Goal: Navigation & Orientation: Find specific page/section

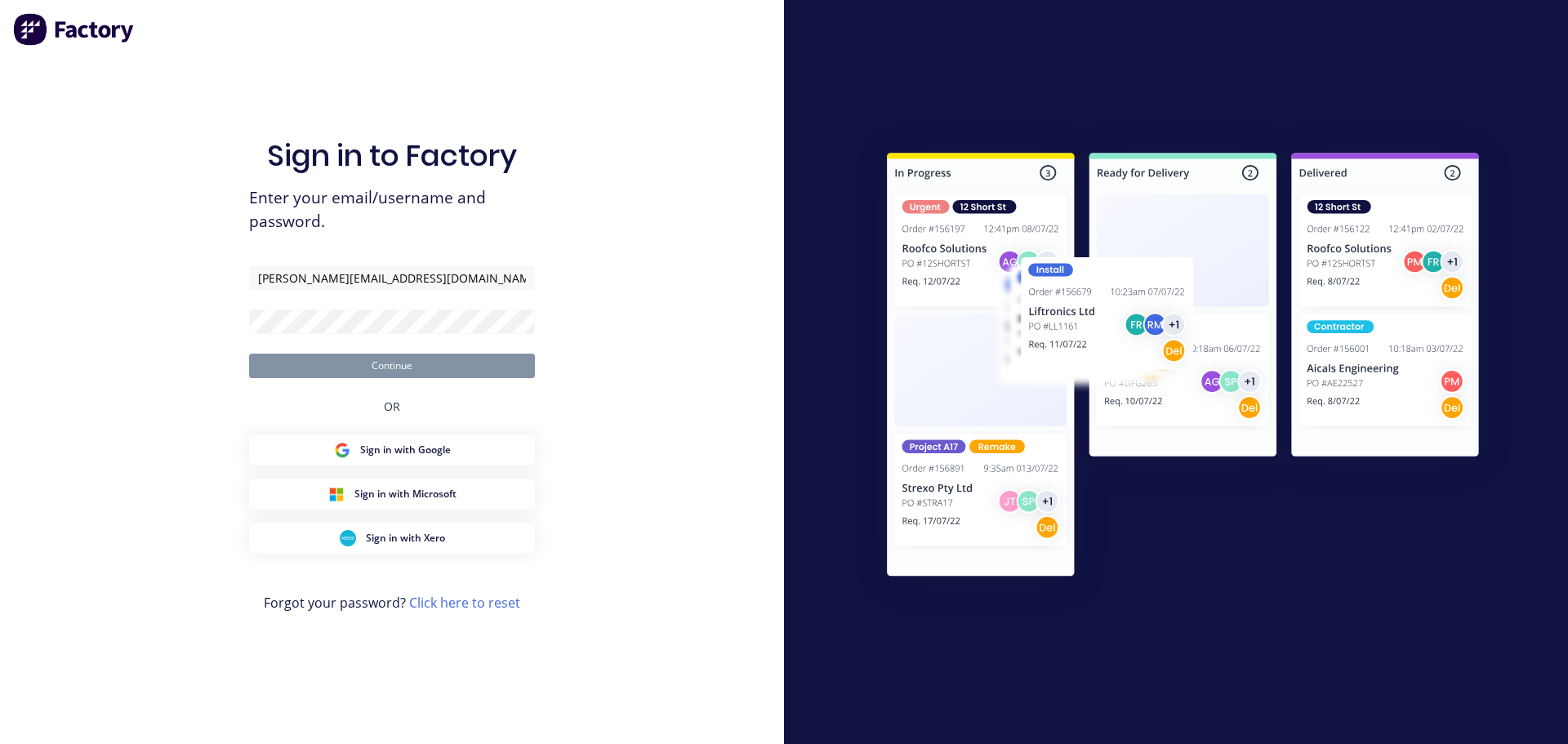
type input "[PERSON_NAME][EMAIL_ADDRESS][DOMAIN_NAME]"
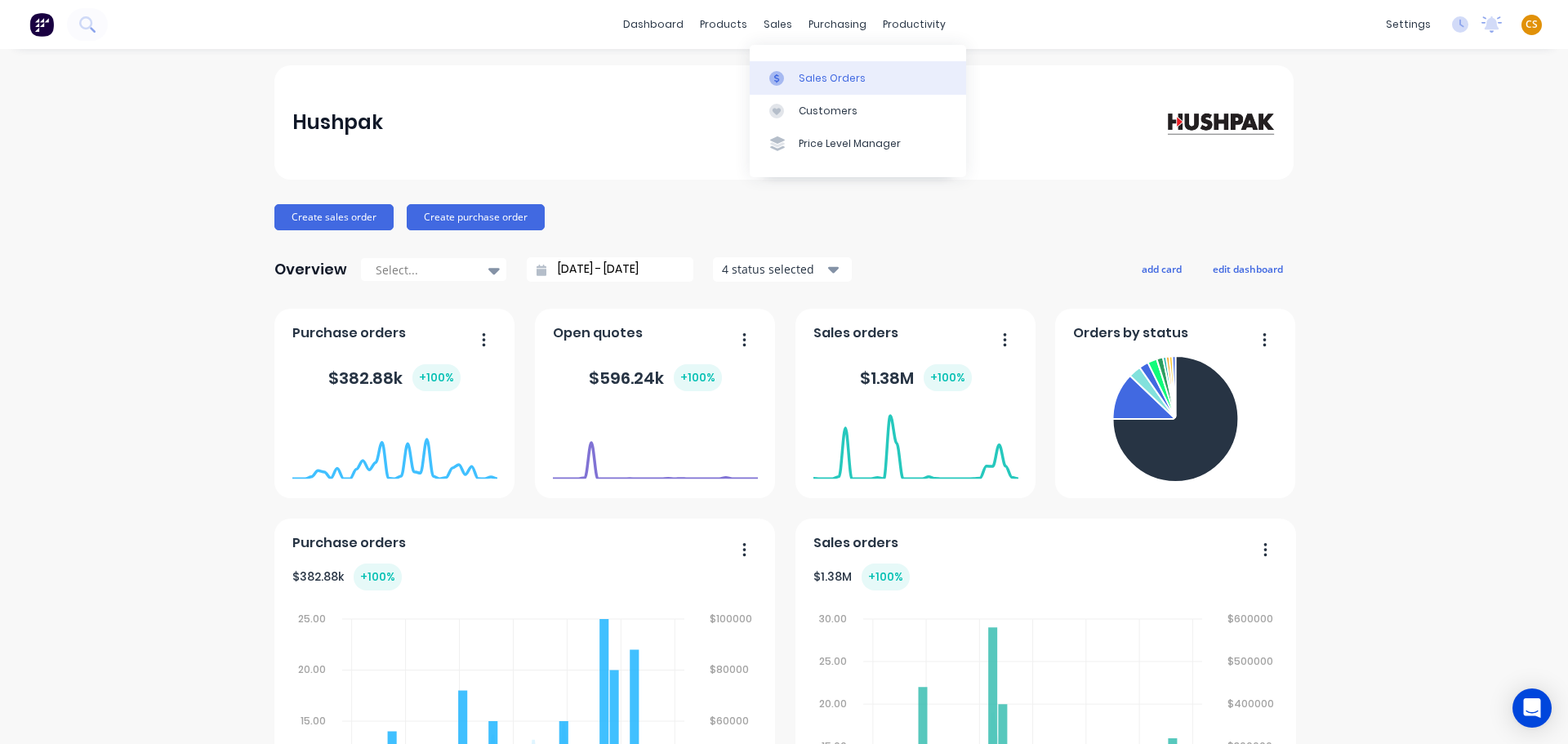
click at [821, 78] on div "Sales Orders" at bounding box center [832, 78] width 67 height 15
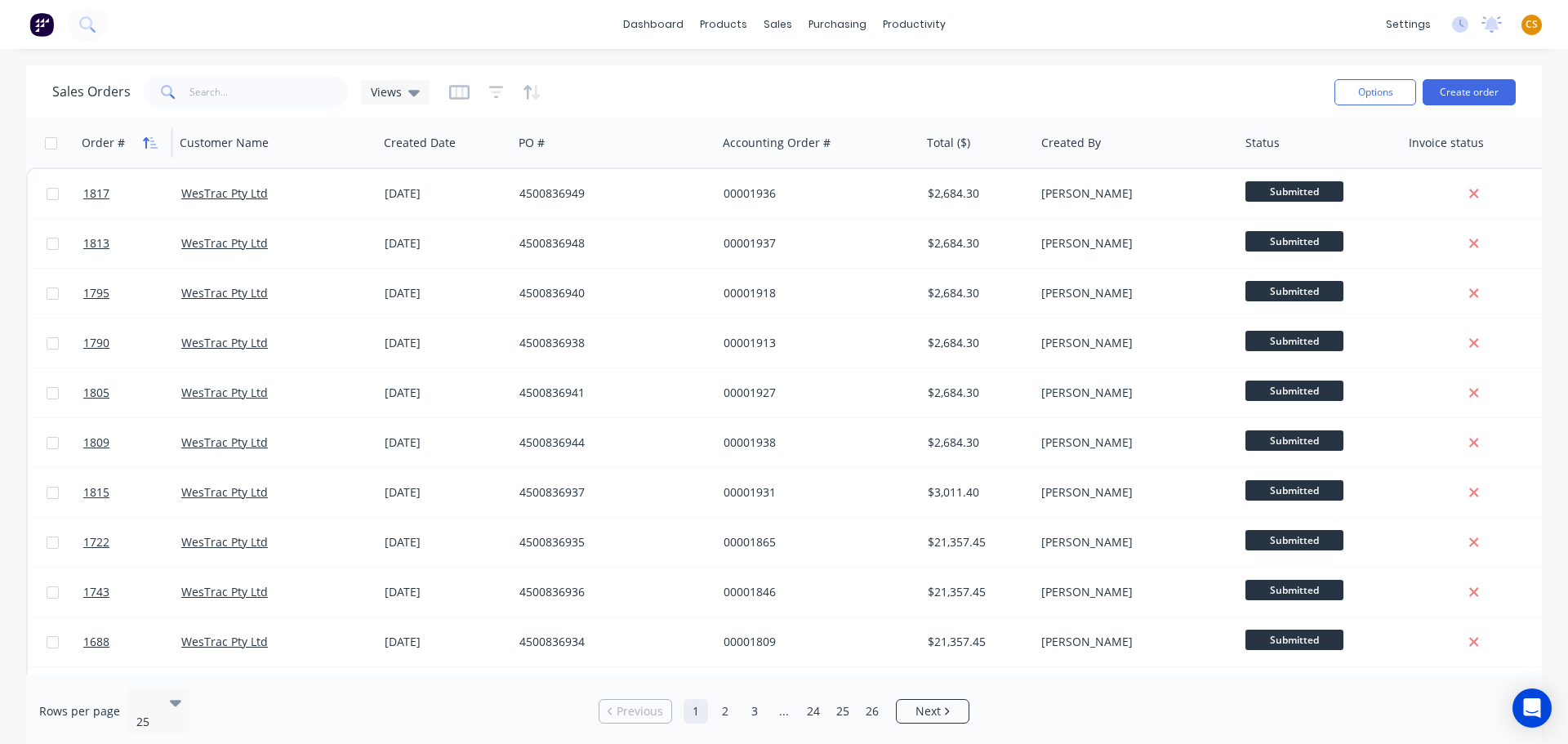
click at [146, 142] on icon "button" at bounding box center [145, 143] width 6 height 11
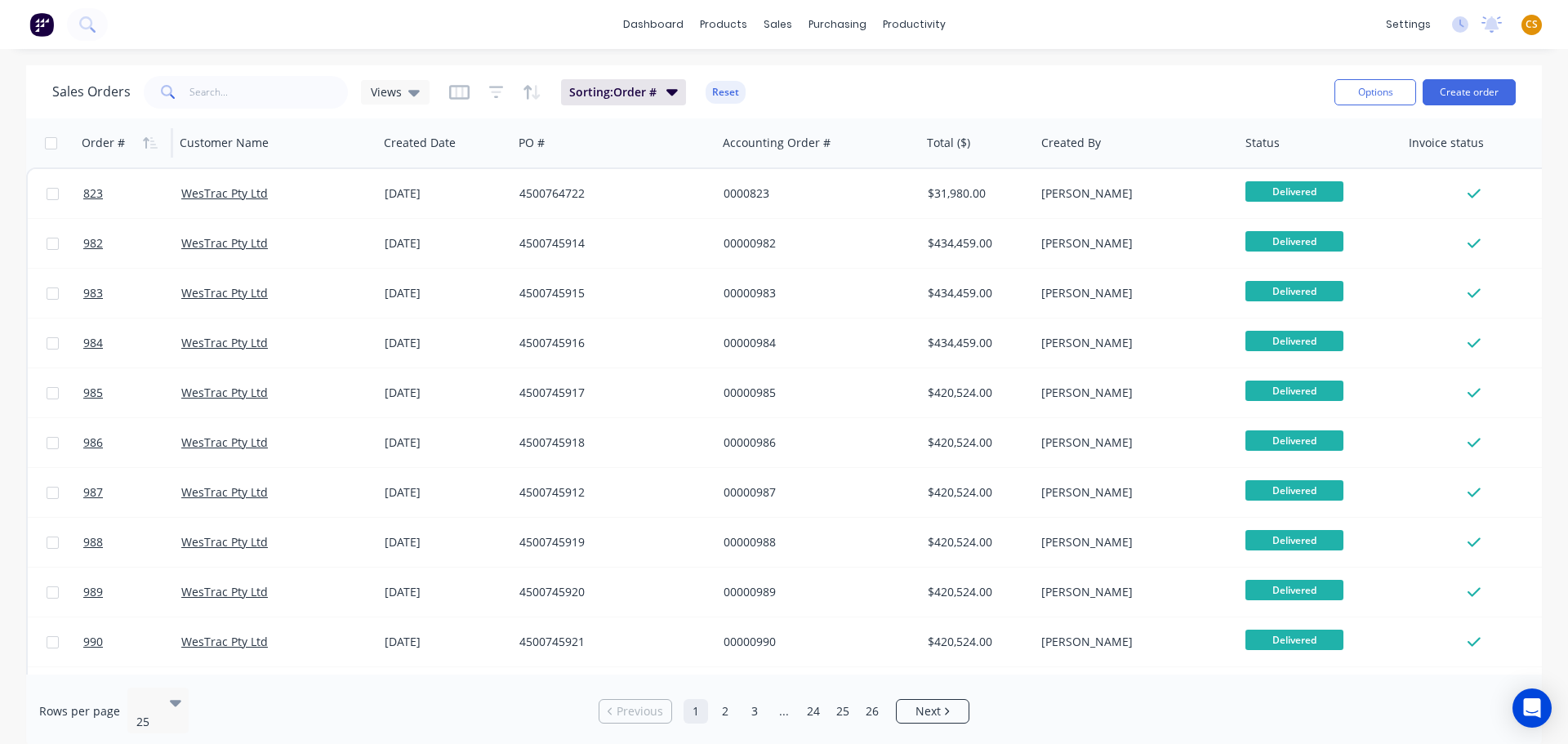
click at [146, 142] on icon "button" at bounding box center [145, 143] width 6 height 11
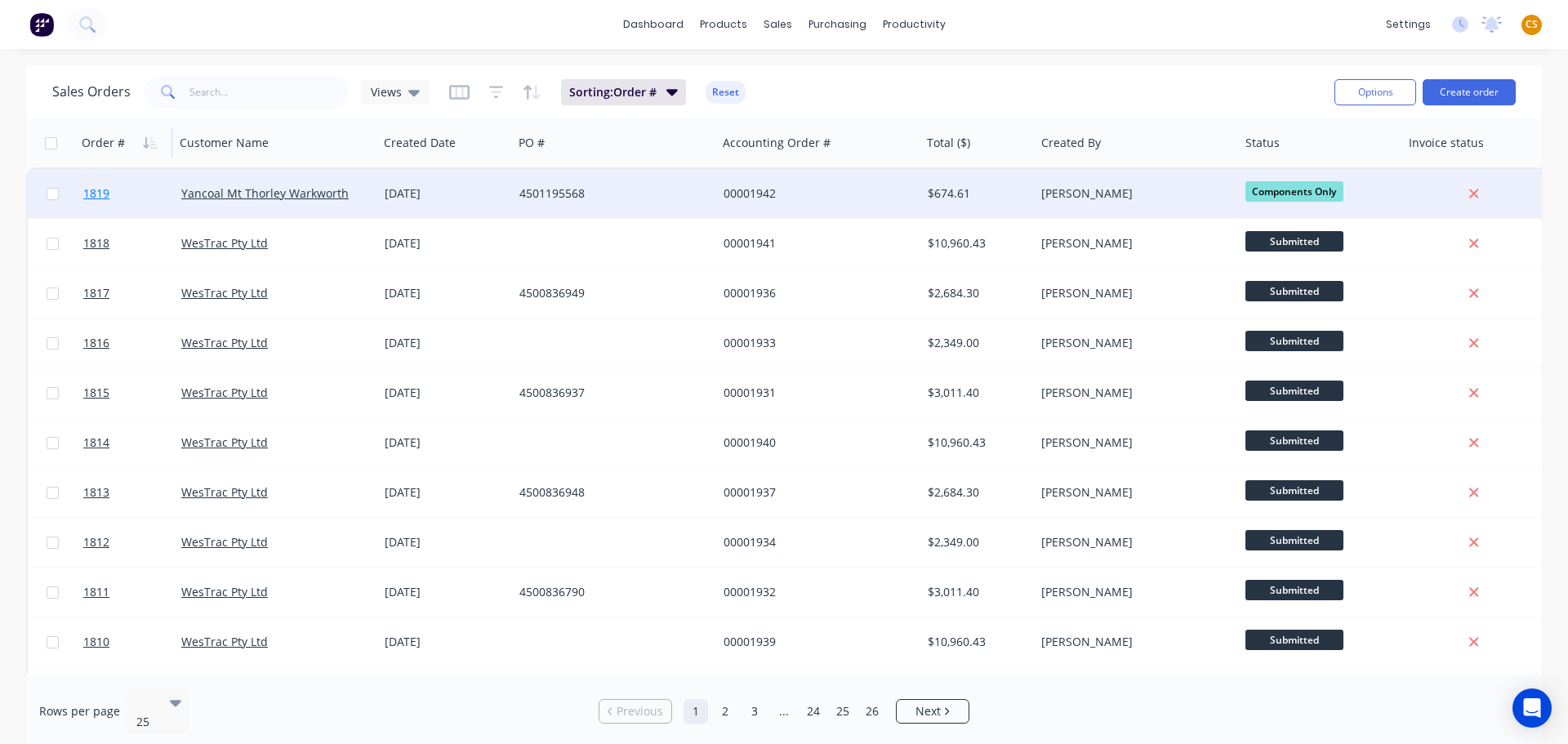
click at [89, 190] on span "1819" at bounding box center [96, 194] width 26 height 17
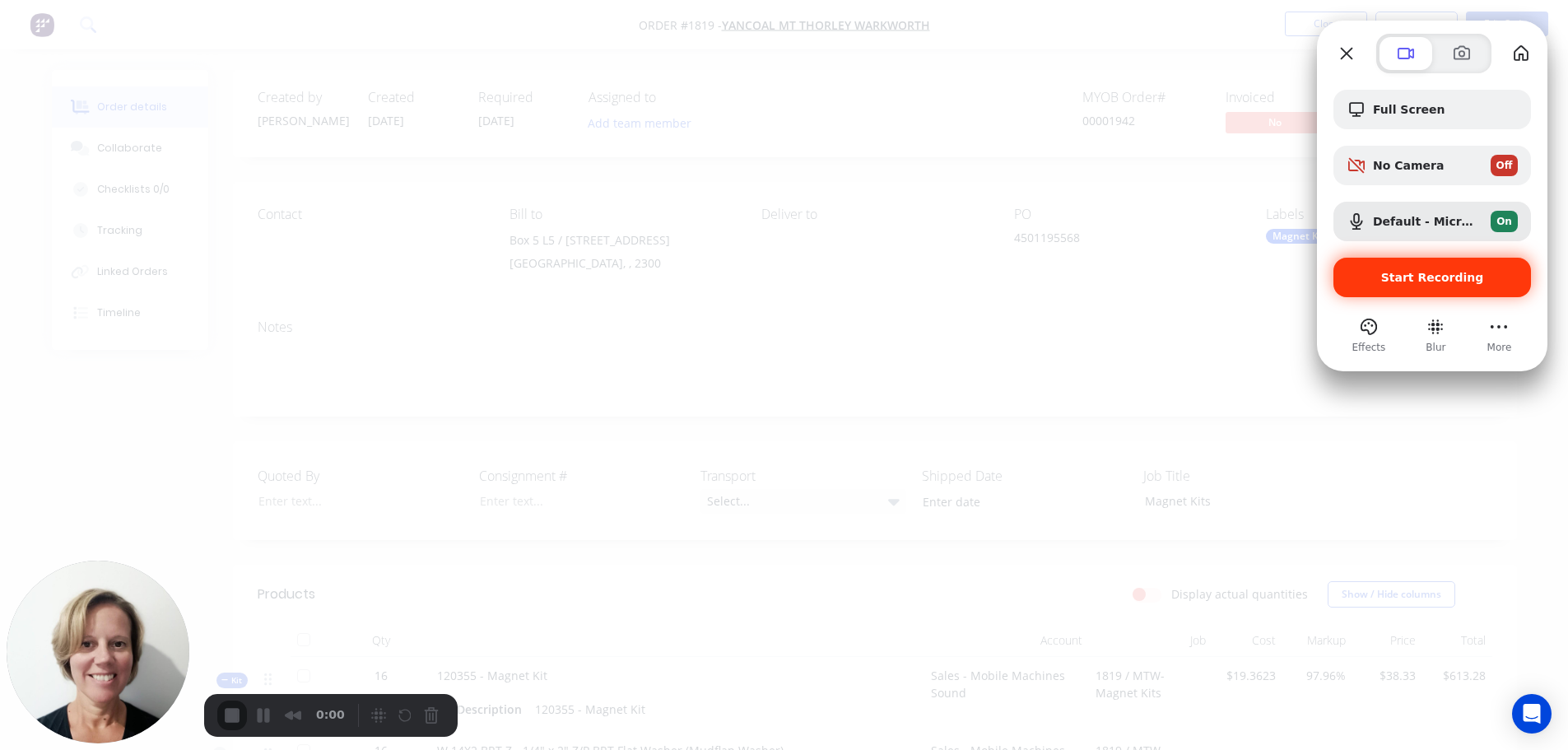
click at [1421, 281] on span "Start Recording" at bounding box center [1433, 277] width 103 height 13
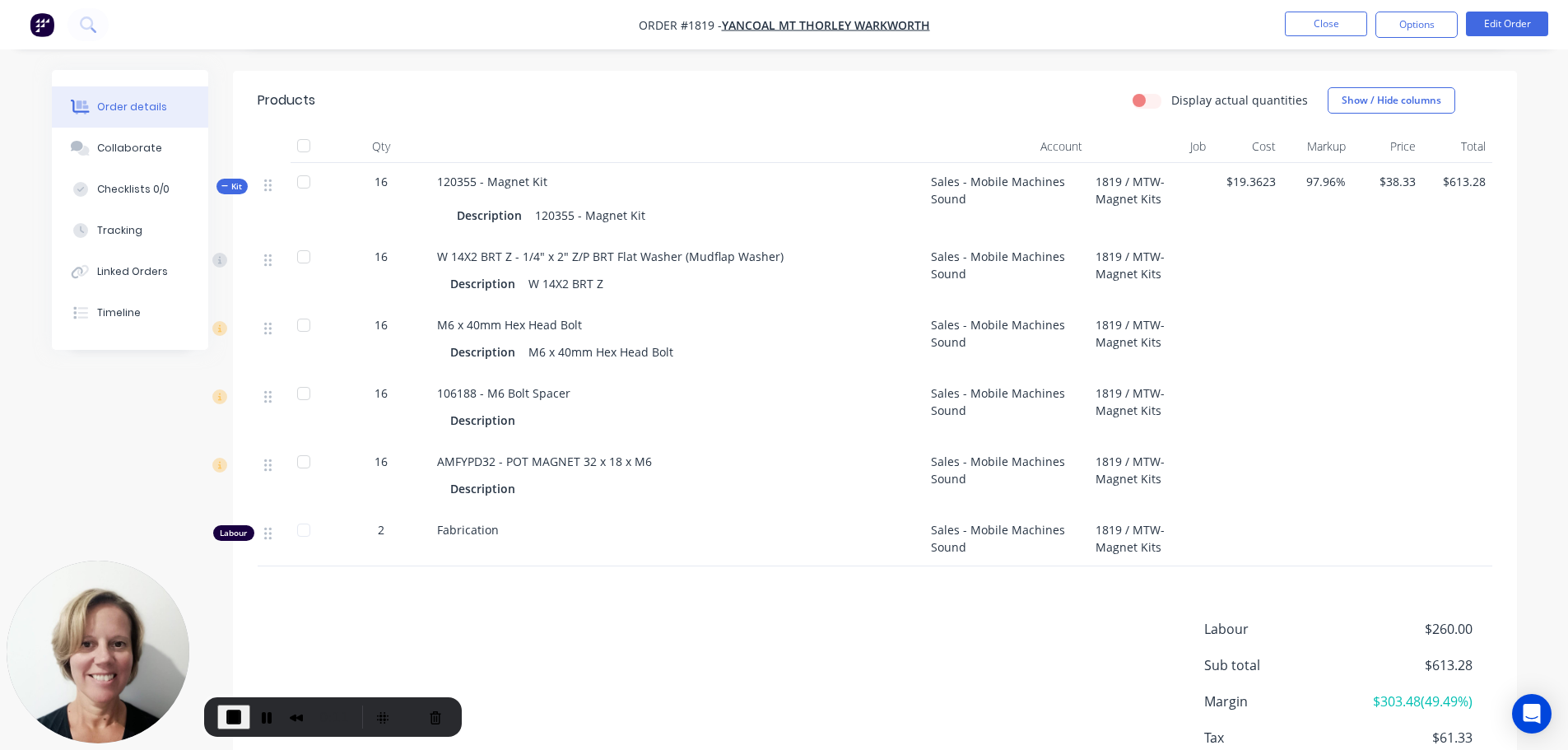
scroll to position [247, 0]
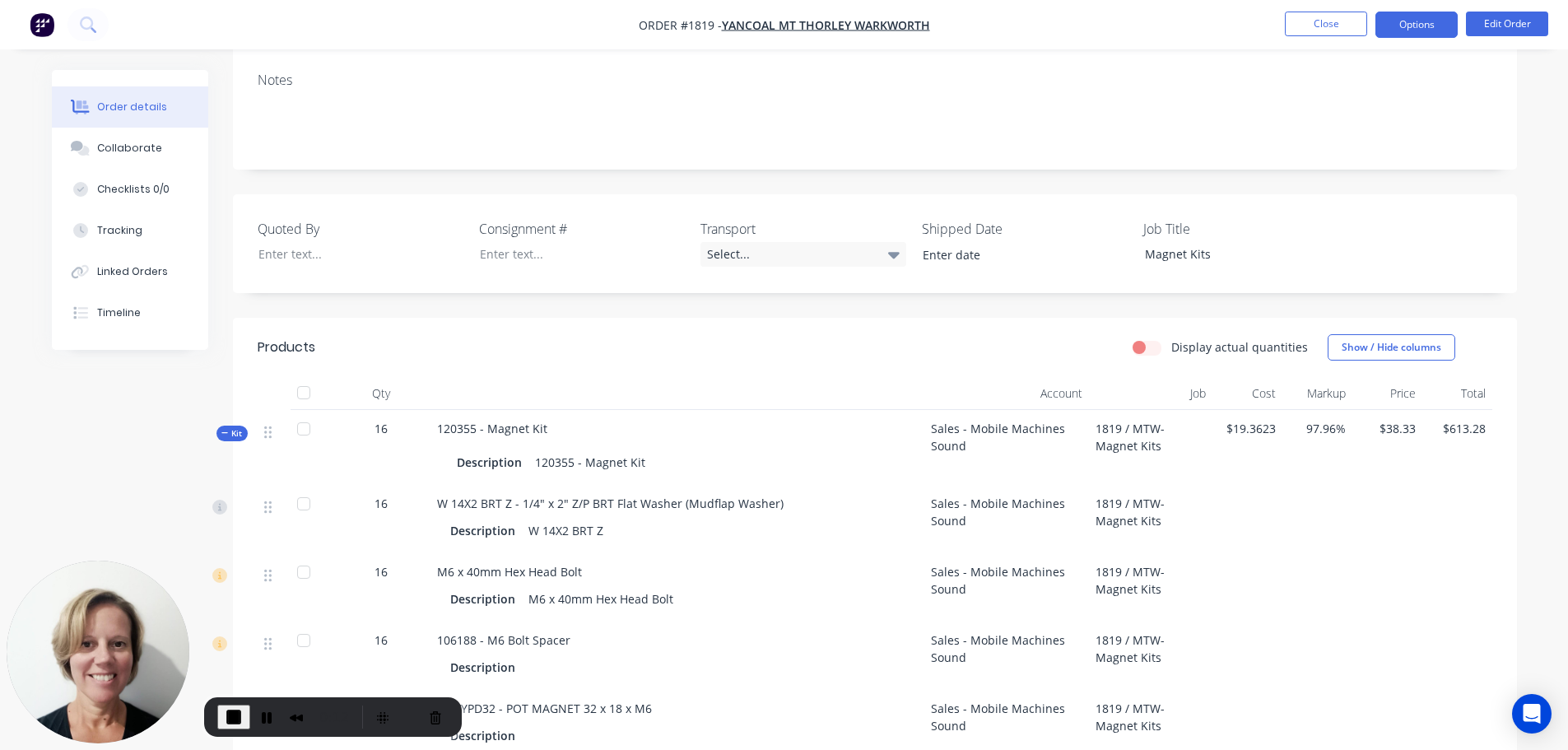
click at [1428, 22] on button "Options" at bounding box center [1417, 24] width 83 height 26
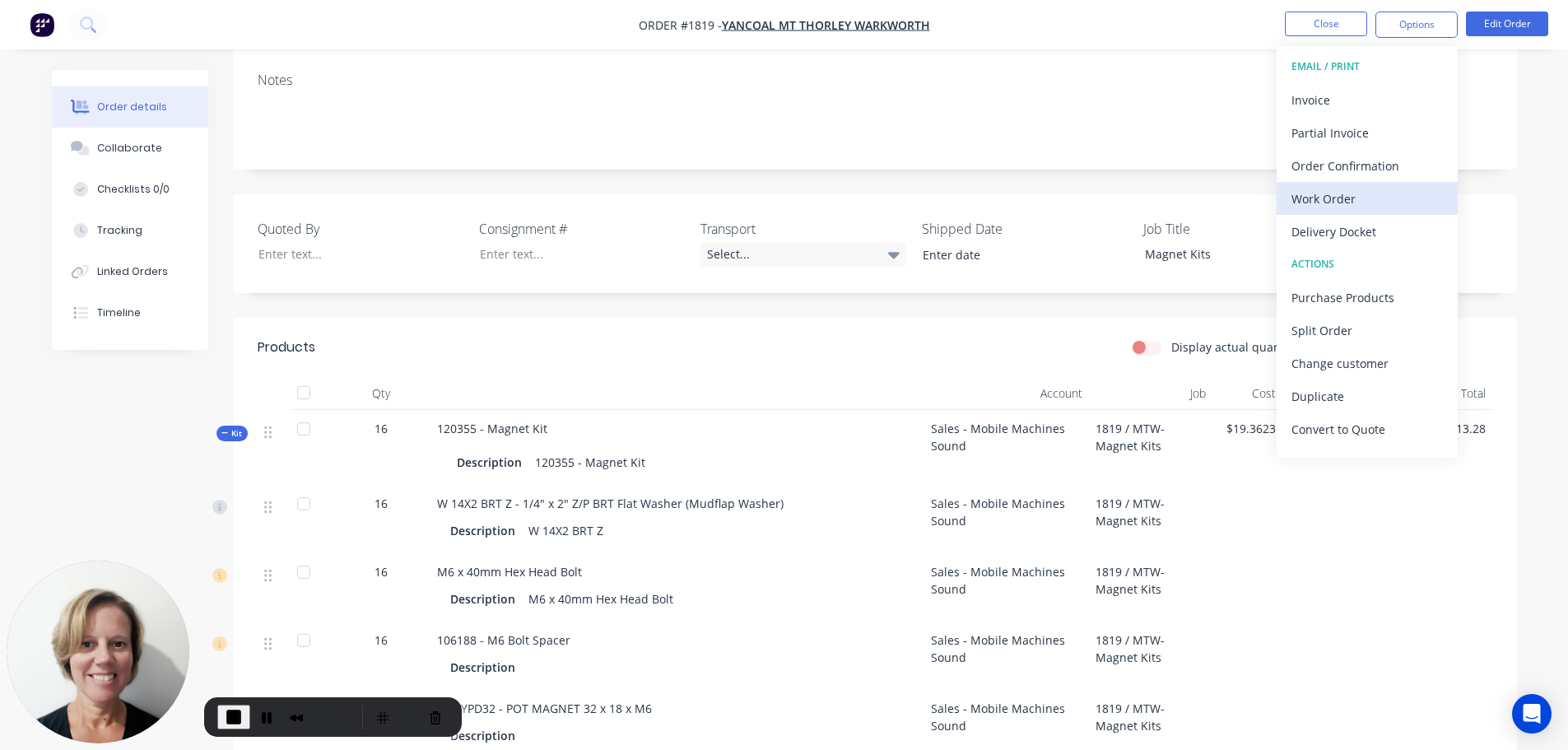
click at [1335, 200] on div "Work Order" at bounding box center [1367, 198] width 151 height 23
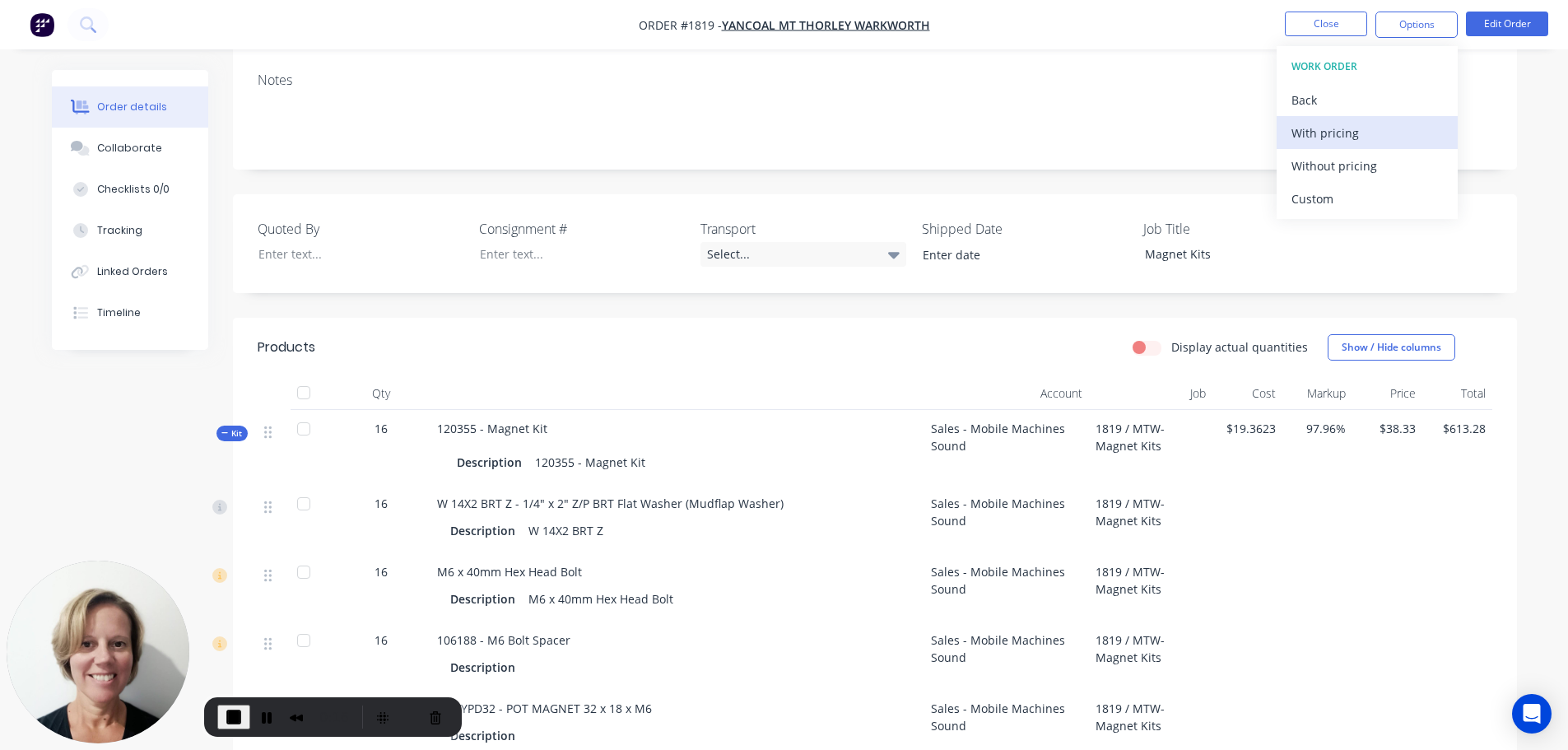
click at [1333, 130] on div "With pricing" at bounding box center [1367, 133] width 151 height 23
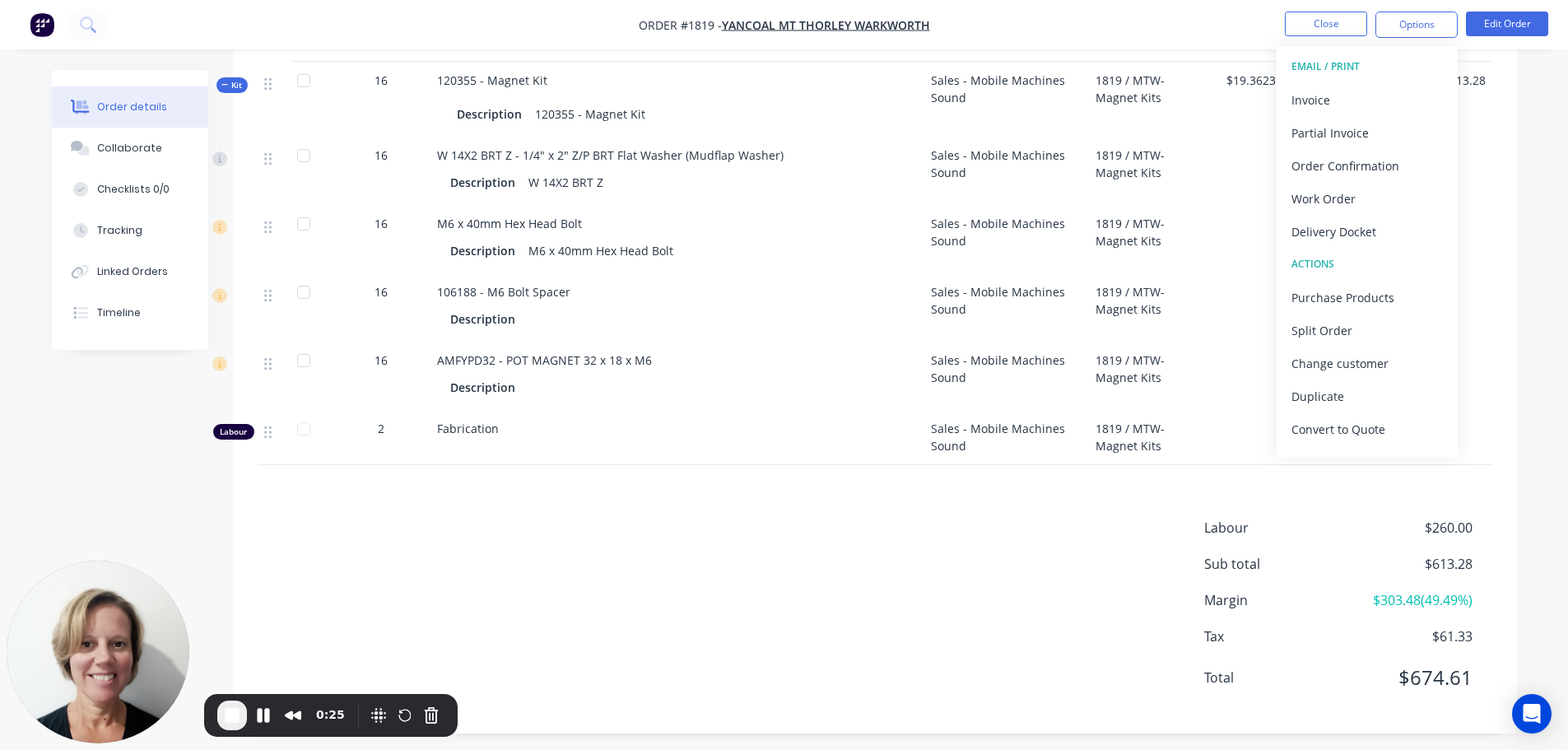
scroll to position [603, 0]
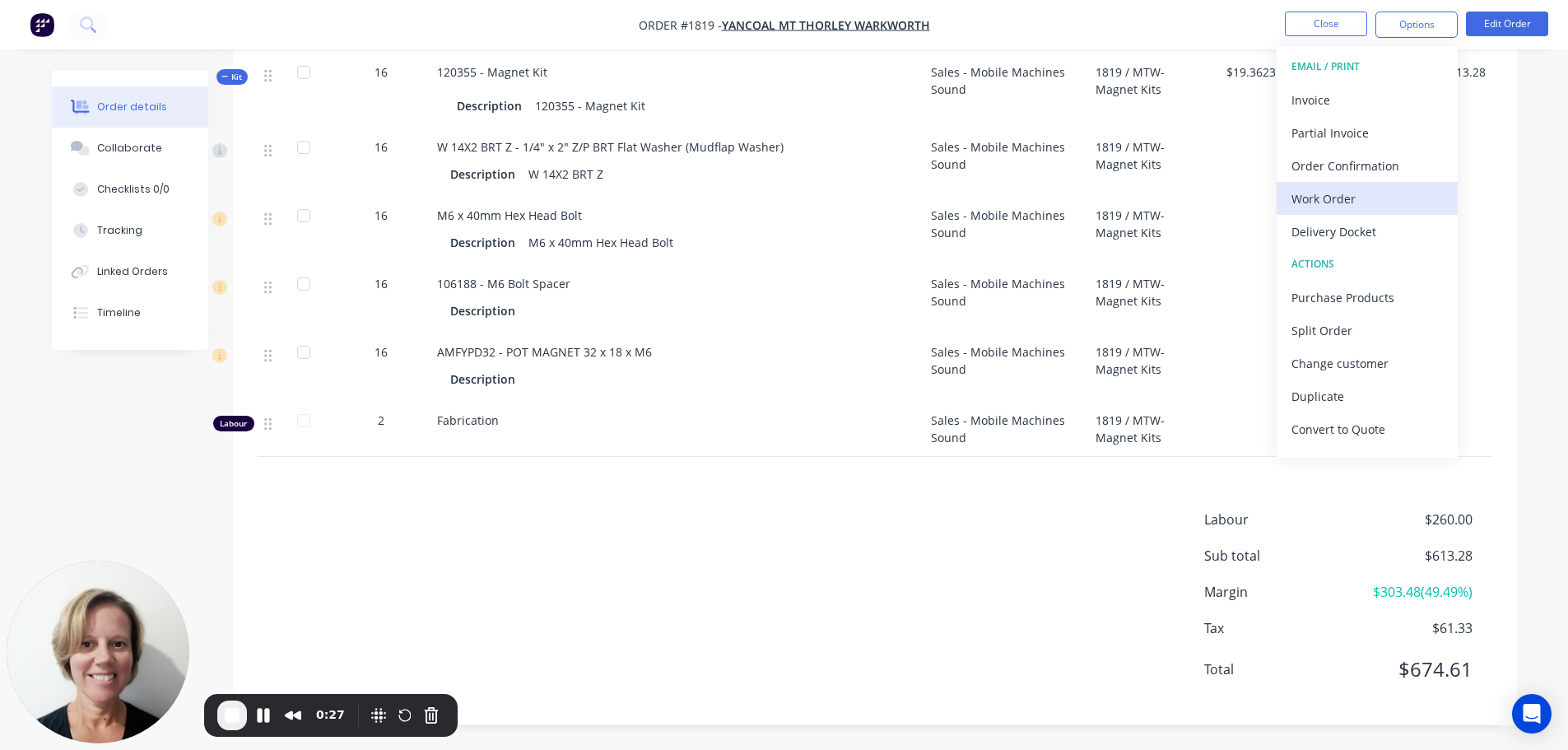
click at [1334, 197] on div "Work Order" at bounding box center [1367, 198] width 151 height 23
click at [1340, 200] on div "Custom" at bounding box center [1367, 198] width 151 height 23
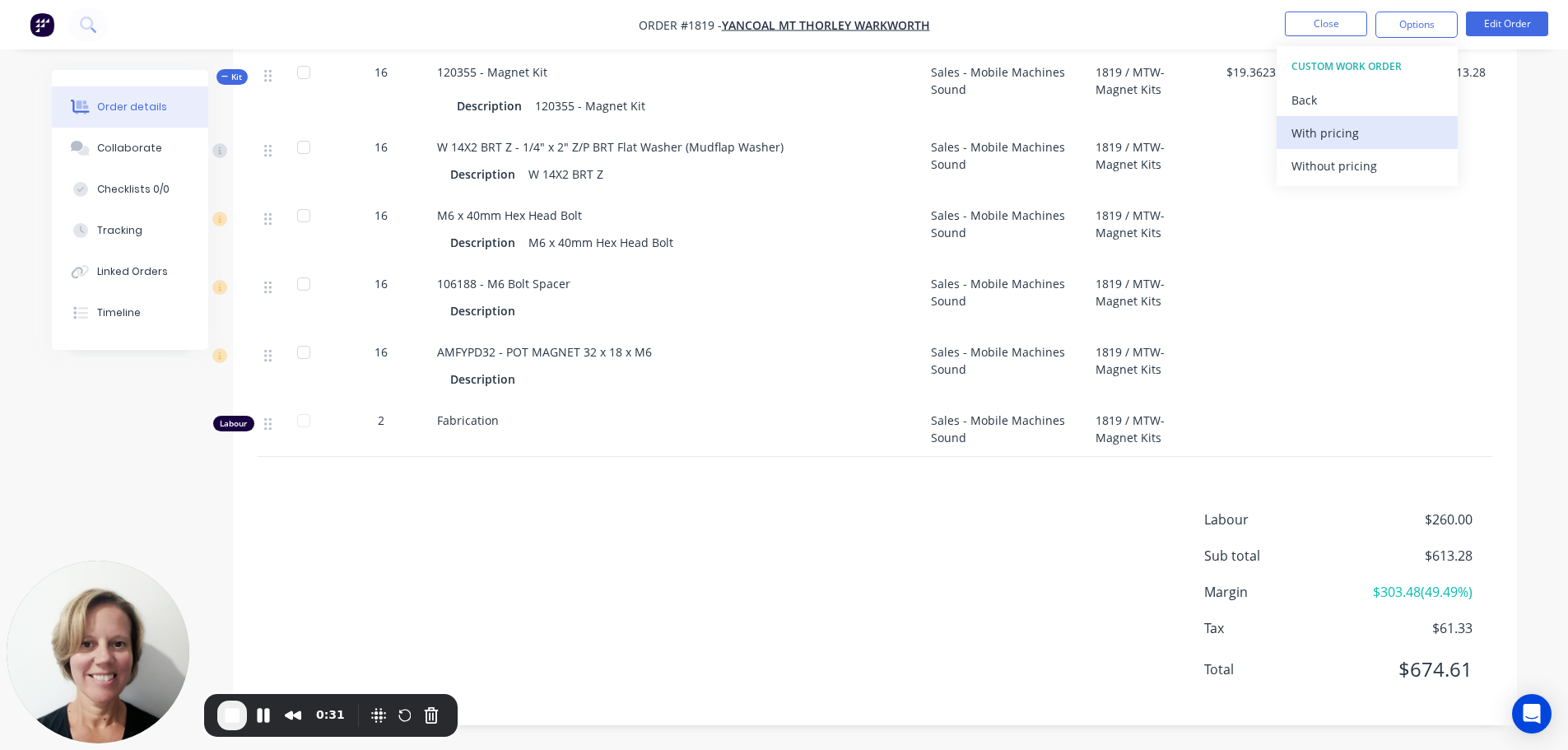
click at [1321, 137] on div "With pricing" at bounding box center [1367, 133] width 151 height 23
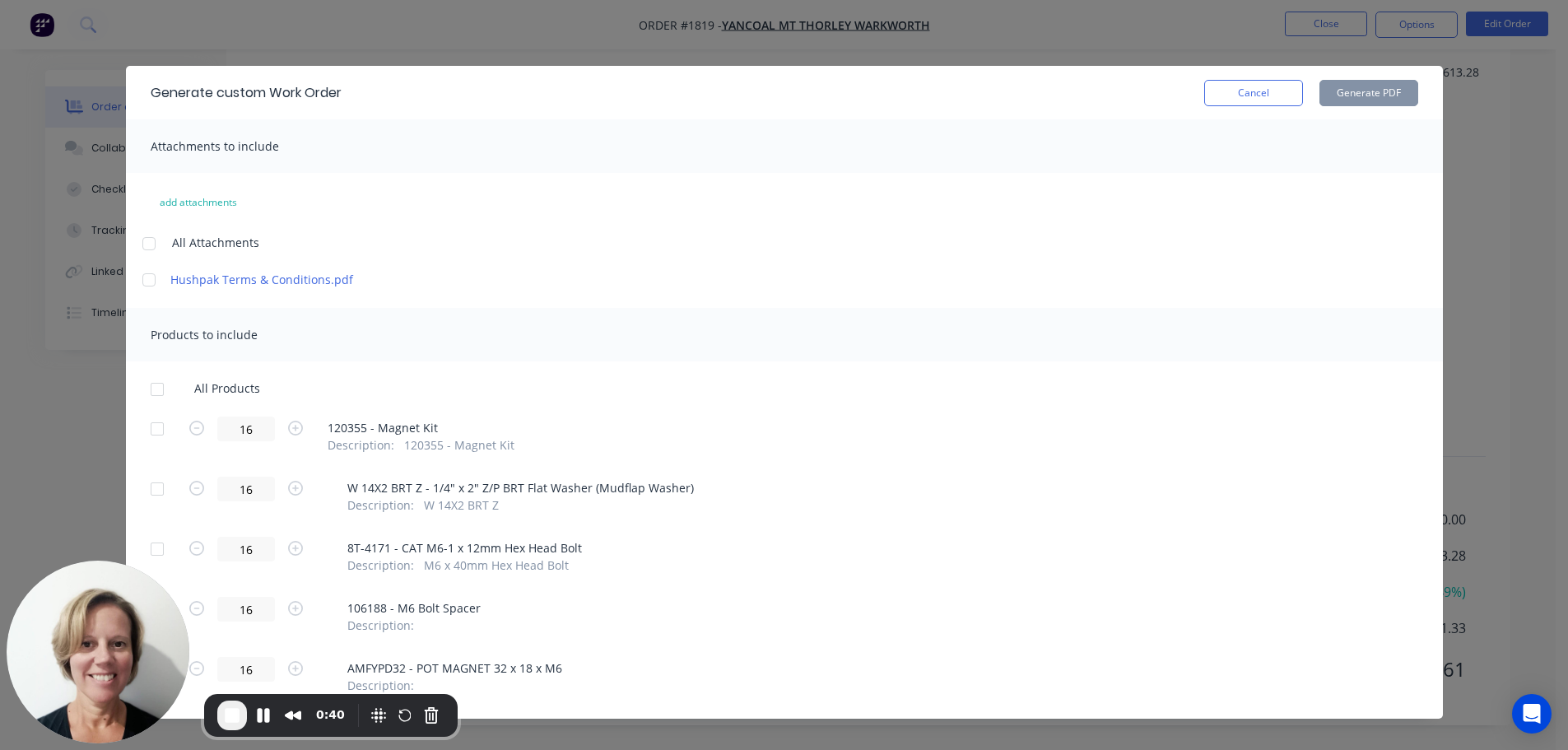
click at [150, 433] on div at bounding box center [157, 429] width 33 height 33
click at [1363, 95] on button "Generate PDF" at bounding box center [1369, 93] width 99 height 26
click at [1266, 97] on button "Cancel" at bounding box center [1253, 93] width 99 height 26
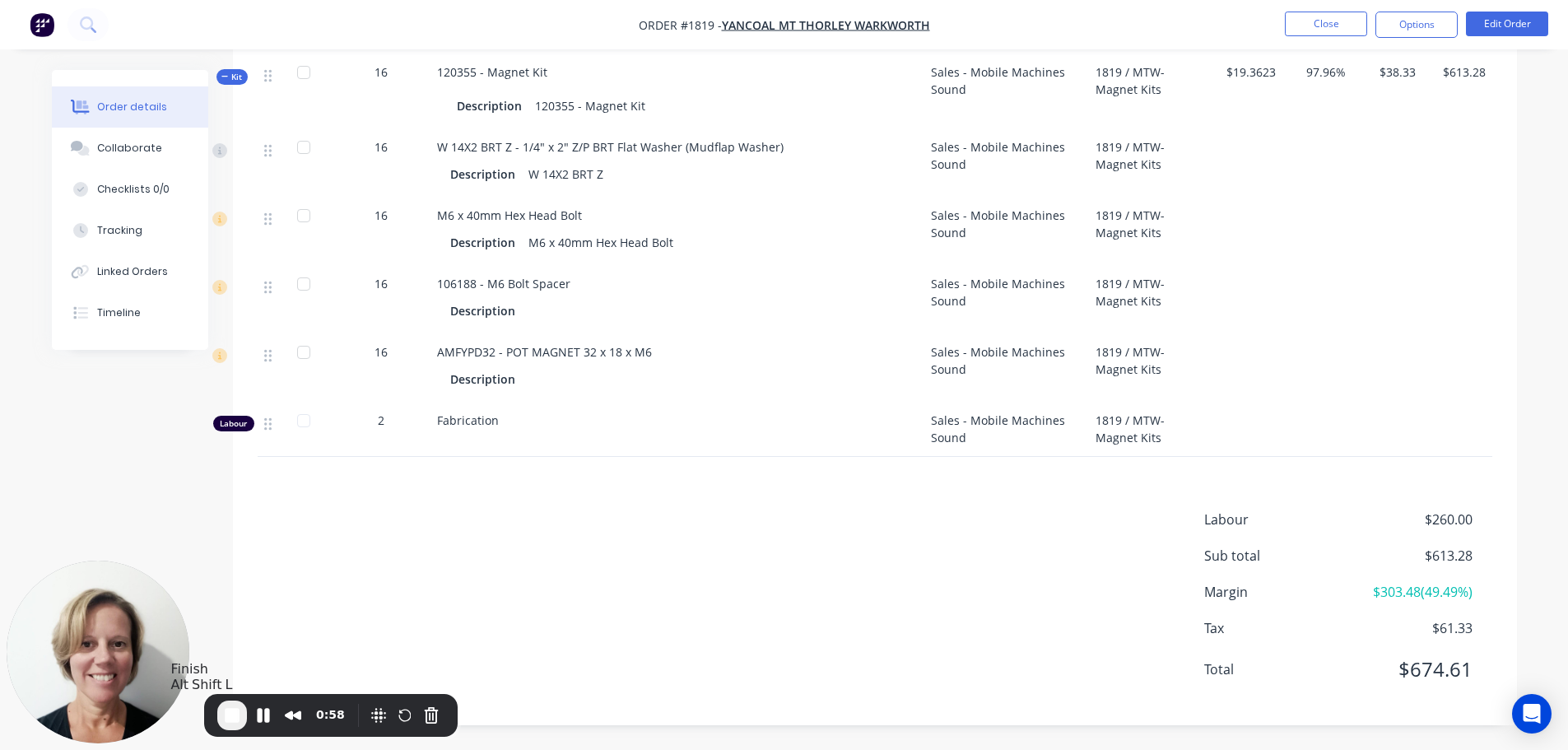
click at [236, 719] on span "End Recording" at bounding box center [232, 715] width 20 height 20
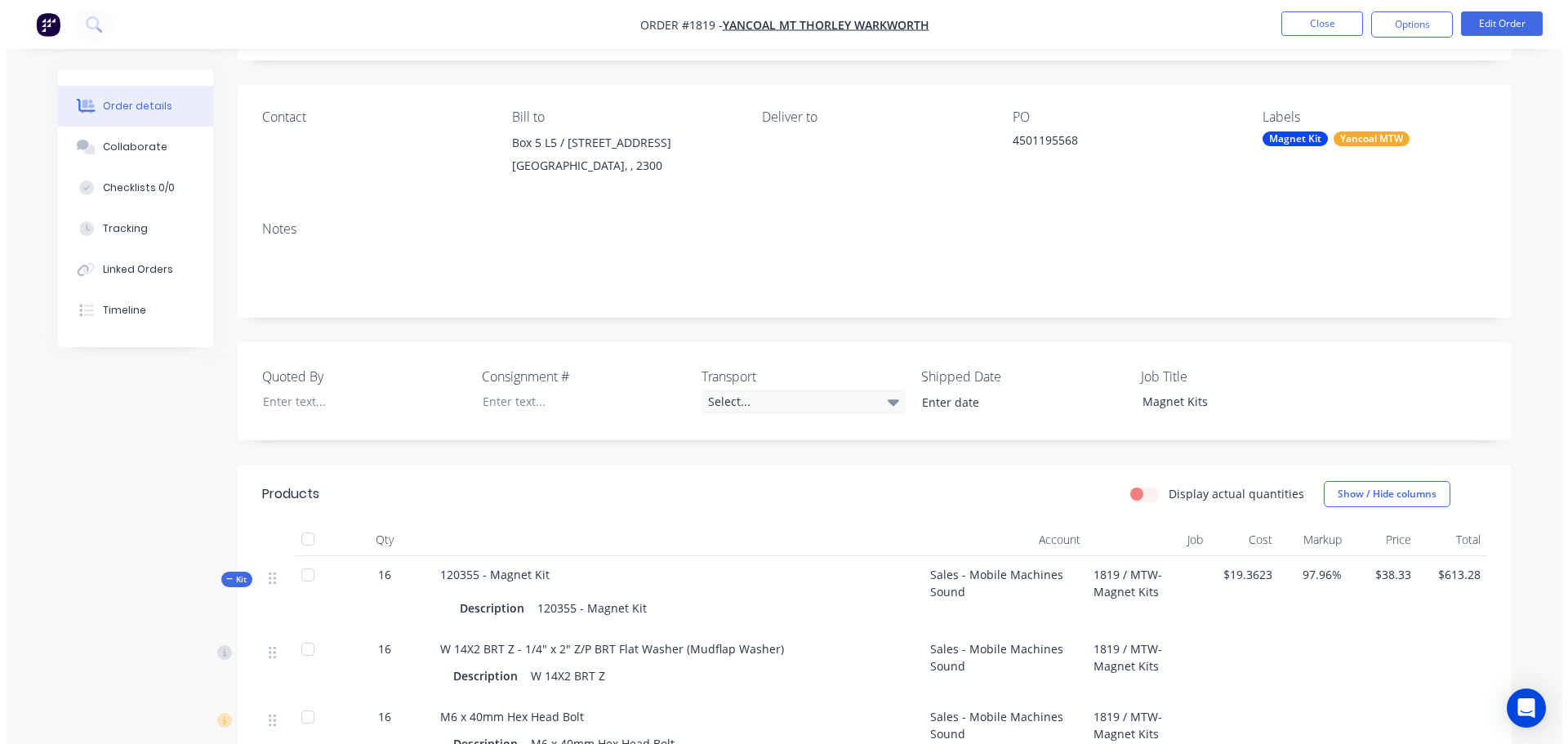
scroll to position [0, 0]
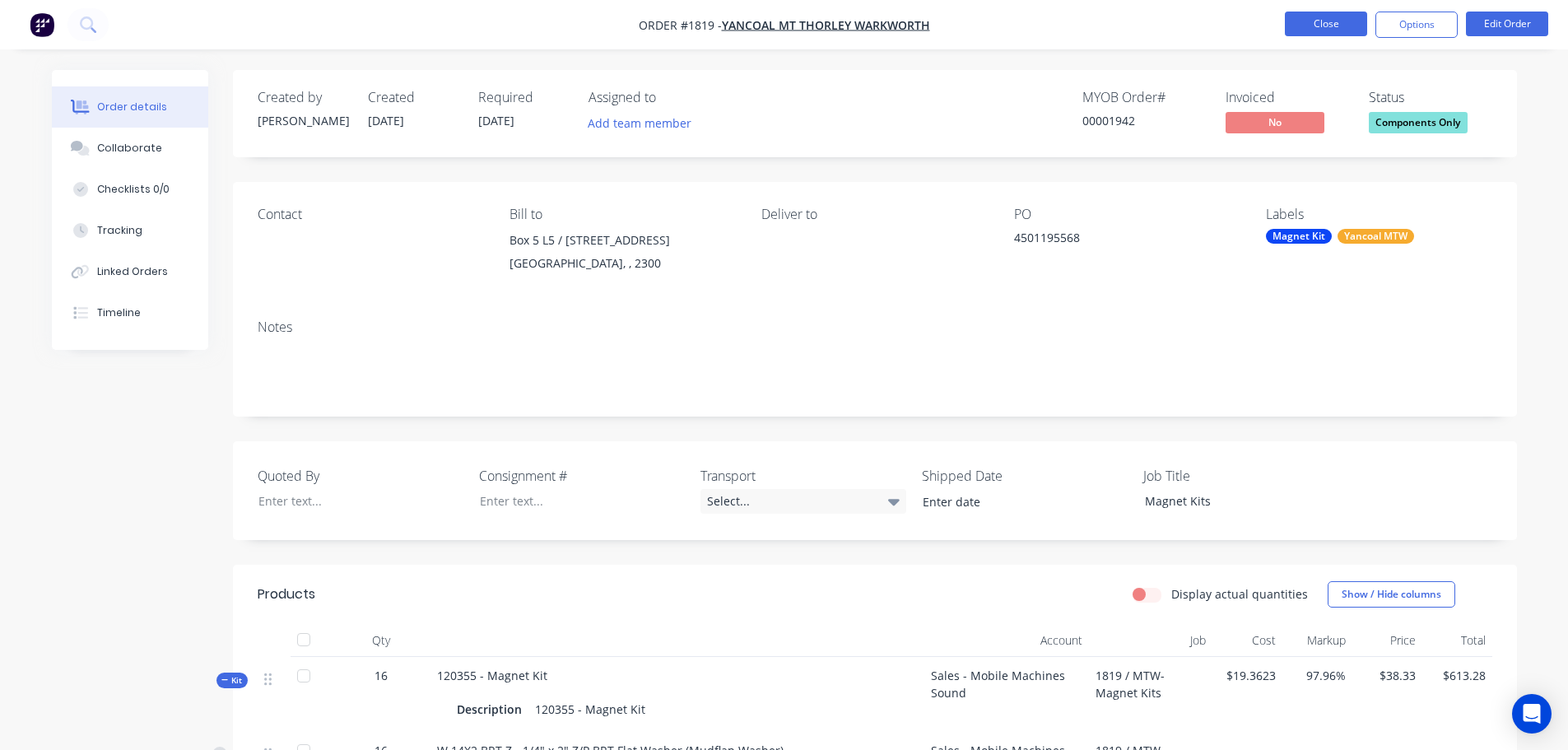
click at [1317, 23] on button "Close" at bounding box center [1327, 23] width 83 height 24
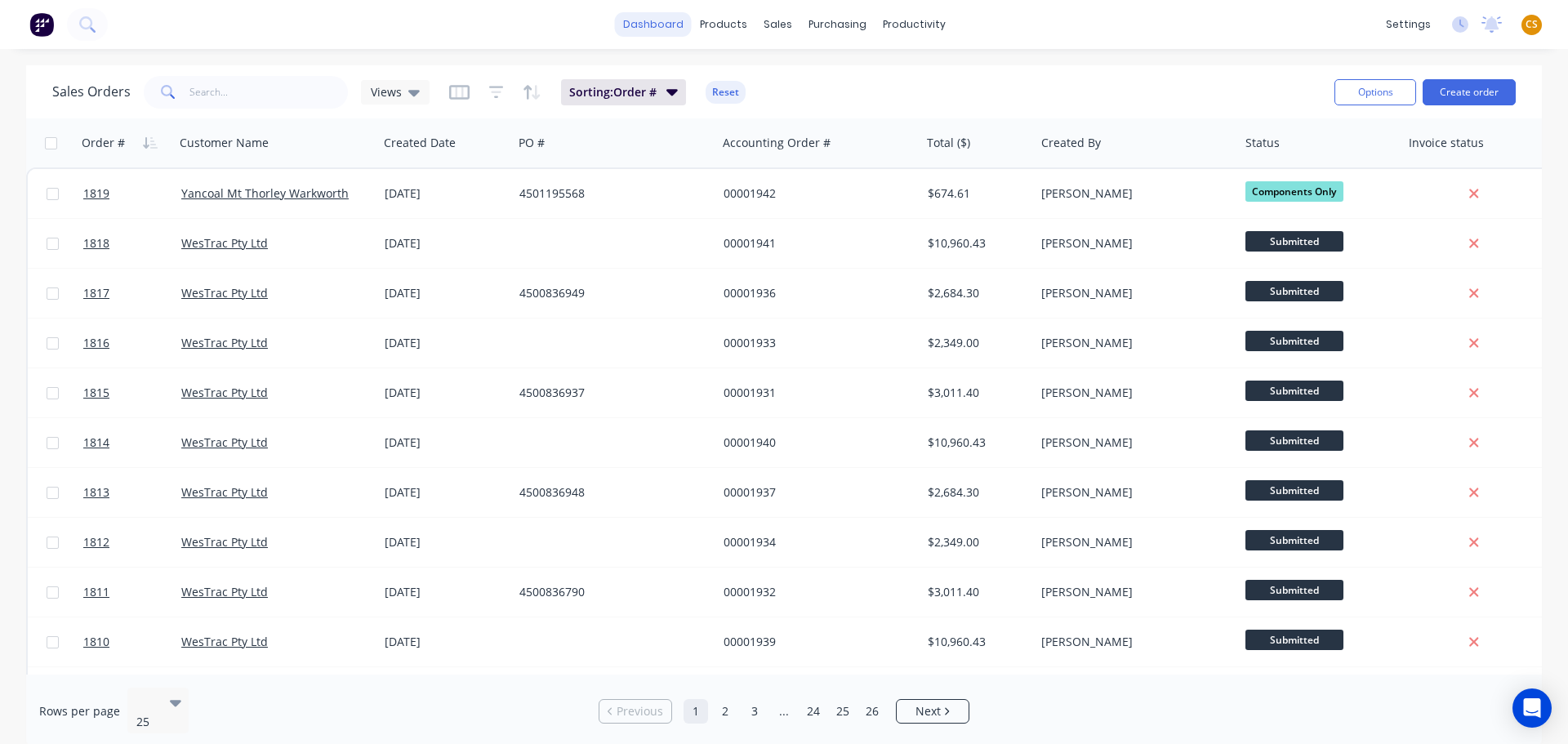
click at [652, 27] on link "dashboard" at bounding box center [653, 24] width 76 height 24
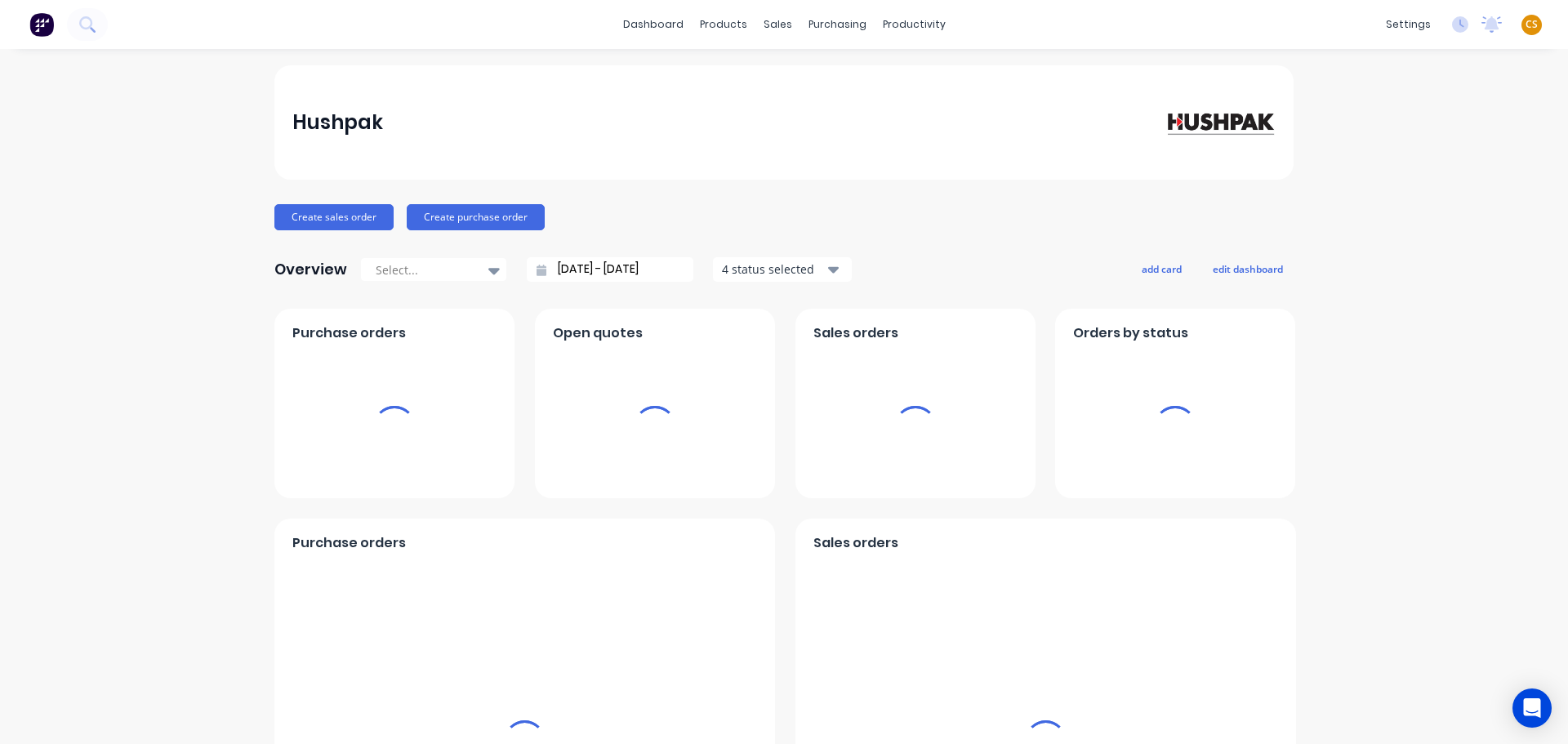
click at [1526, 24] on span "CS" at bounding box center [1532, 24] width 12 height 15
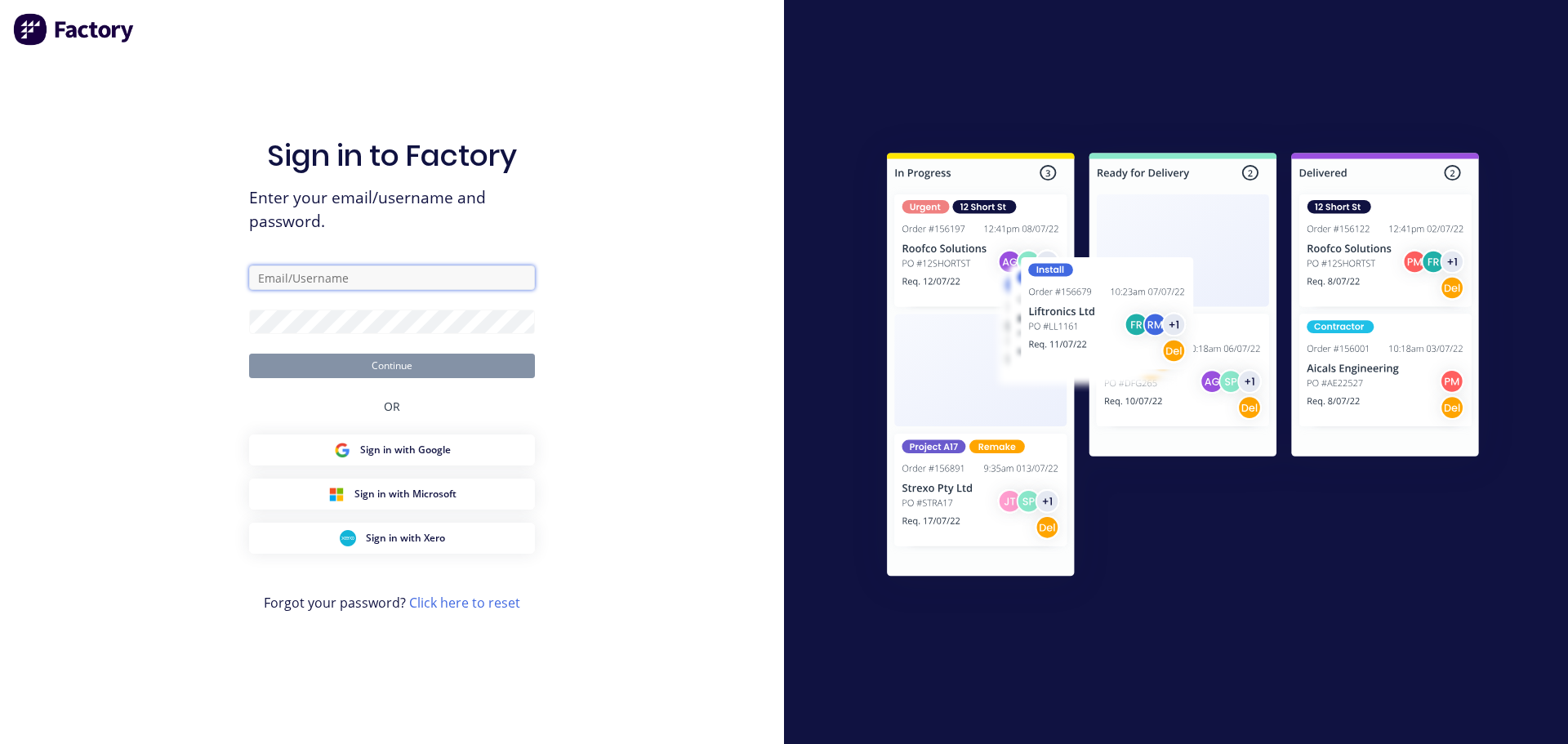
click at [281, 277] on input "text" at bounding box center [392, 278] width 286 height 24
type input "[PERSON_NAME][EMAIL_ADDRESS][DOMAIN_NAME]"
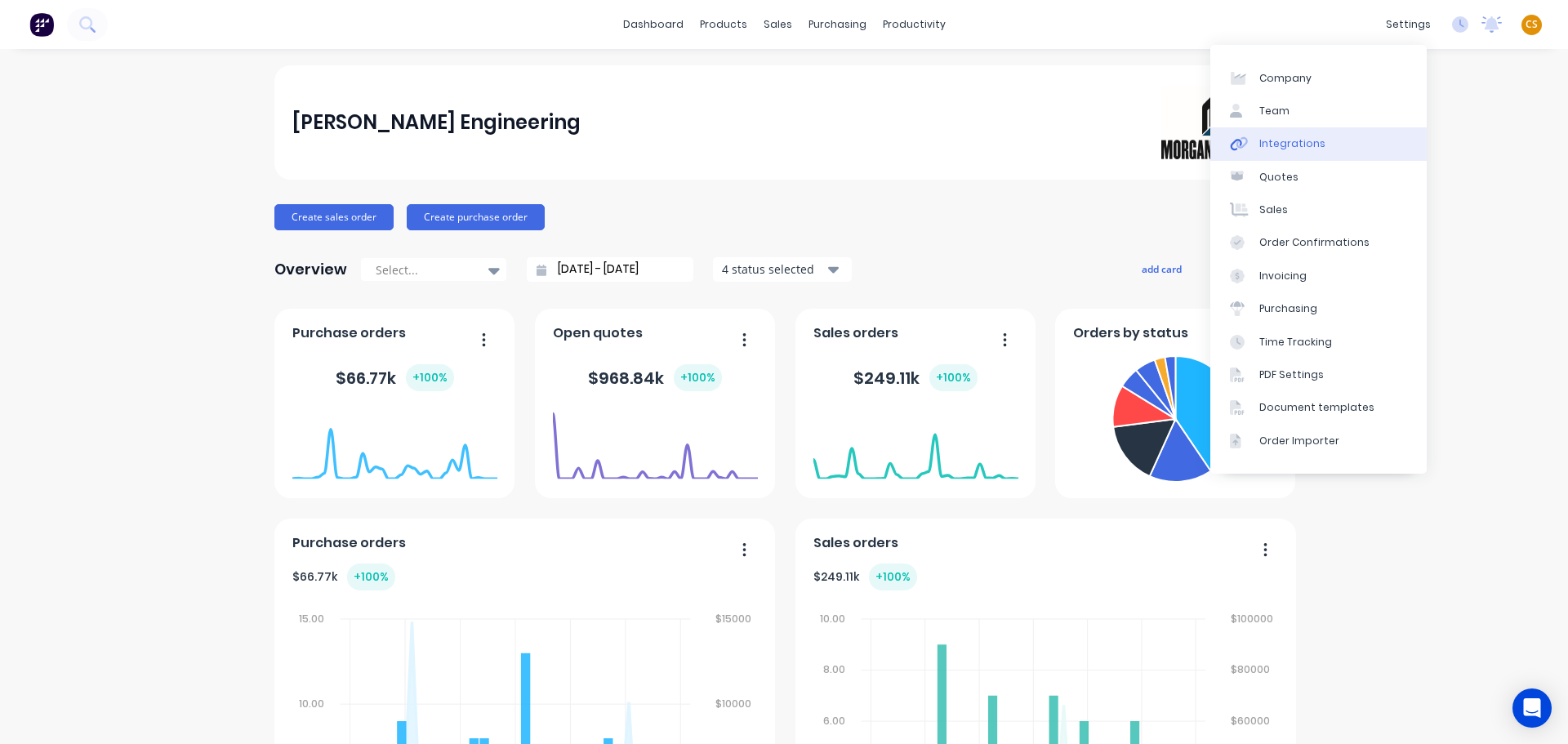
click at [1297, 155] on link "Integrations" at bounding box center [1319, 144] width 216 height 33
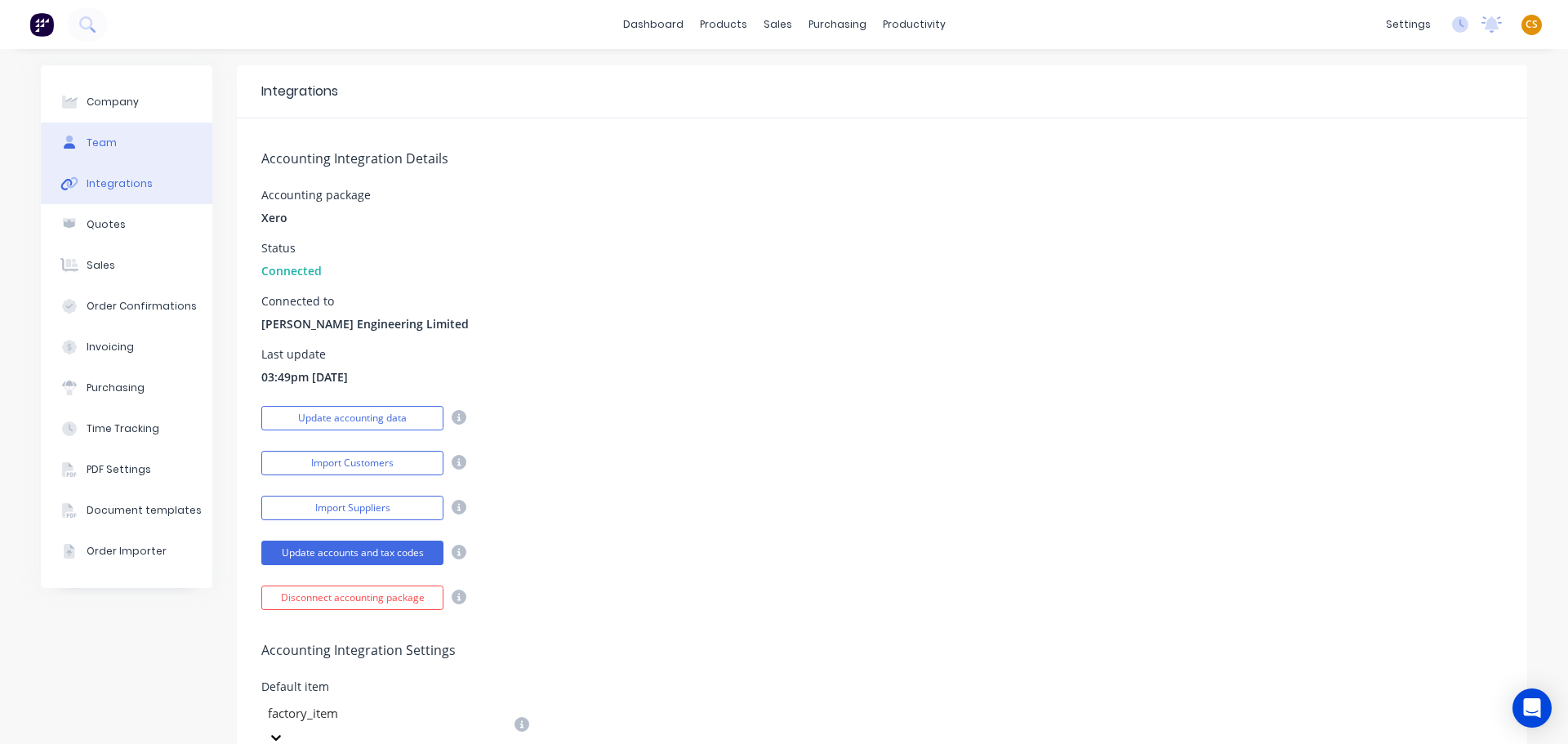
click at [100, 143] on div "Team" at bounding box center [102, 143] width 30 height 15
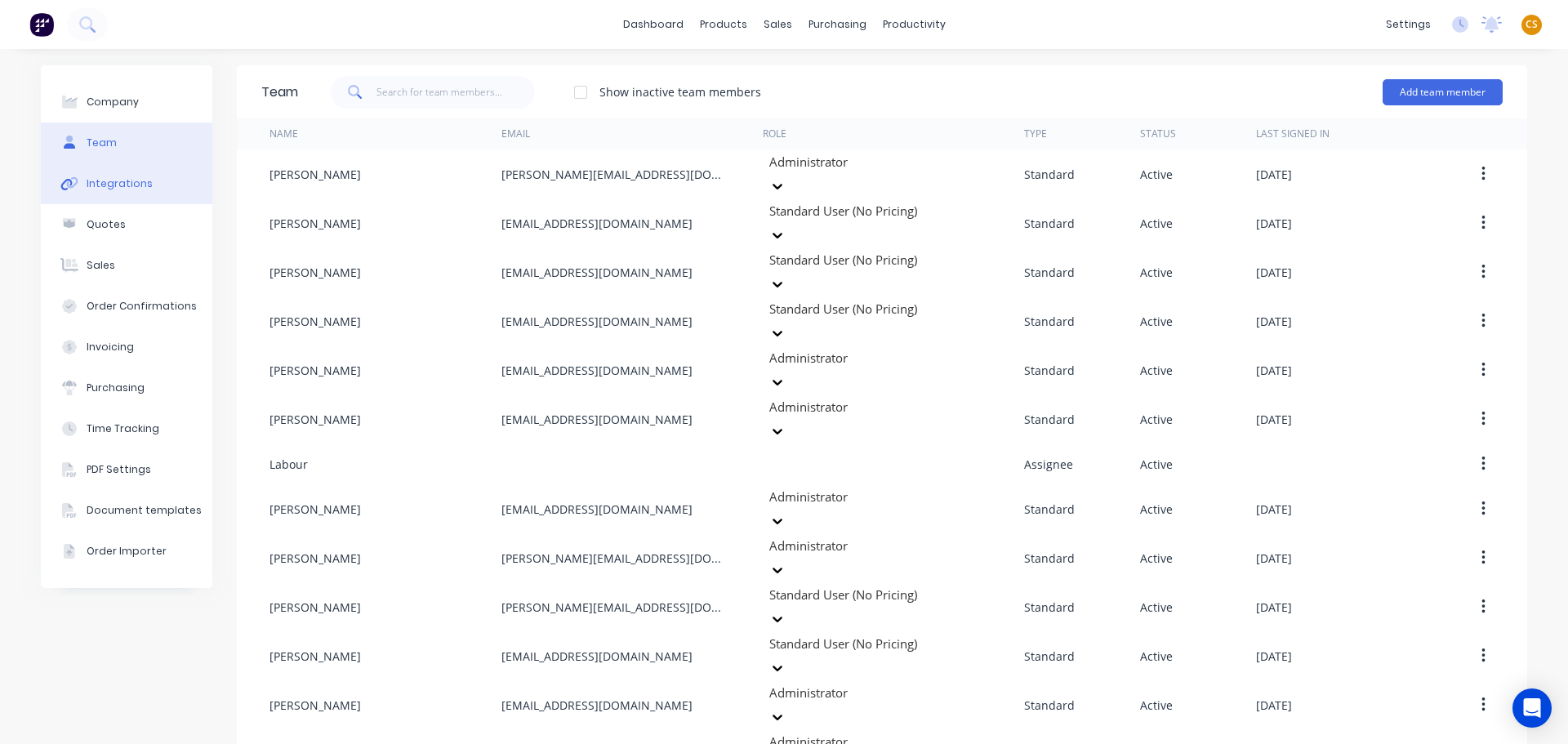
click at [136, 174] on button "Integrations" at bounding box center [127, 184] width 172 height 41
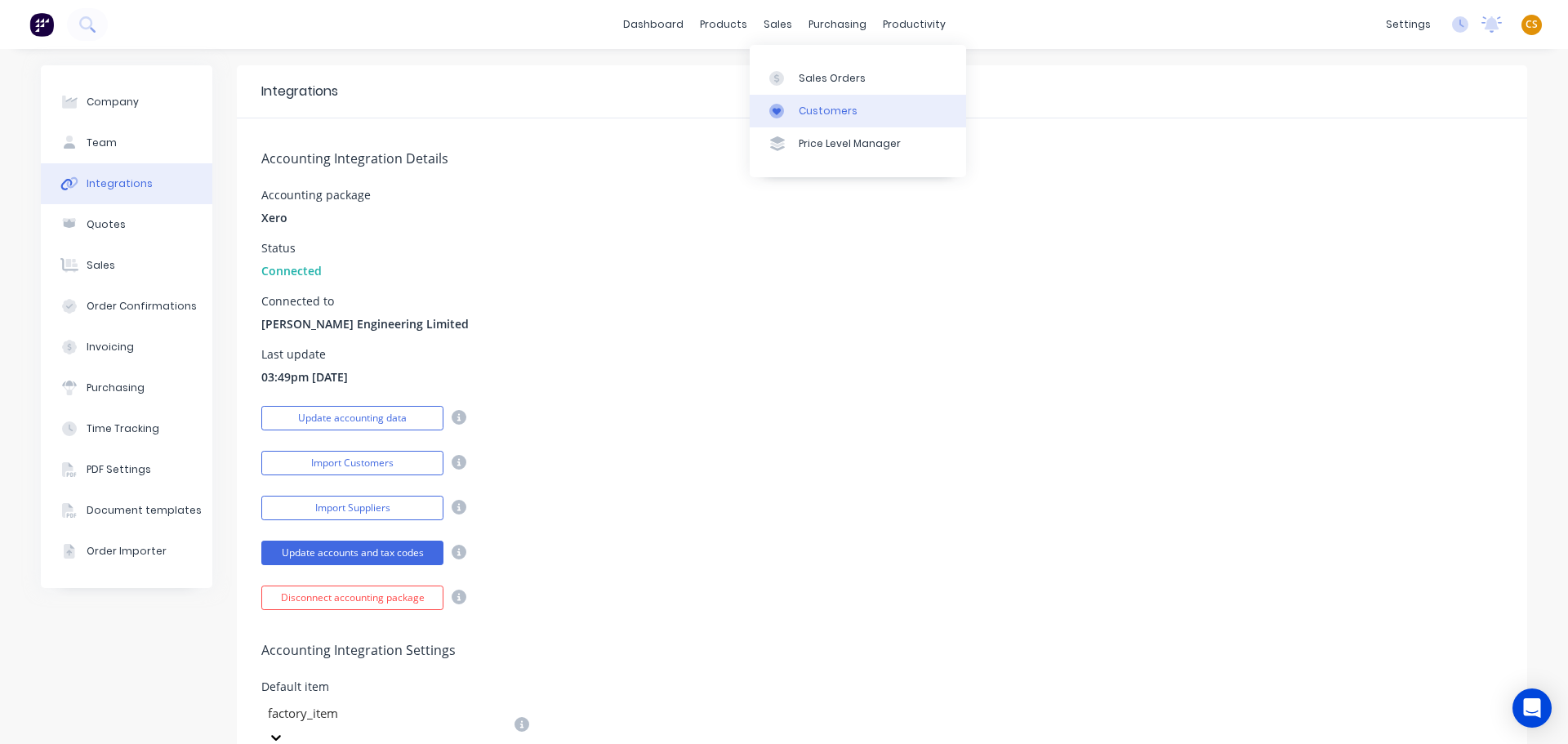
click at [818, 112] on div "Customers" at bounding box center [828, 111] width 59 height 15
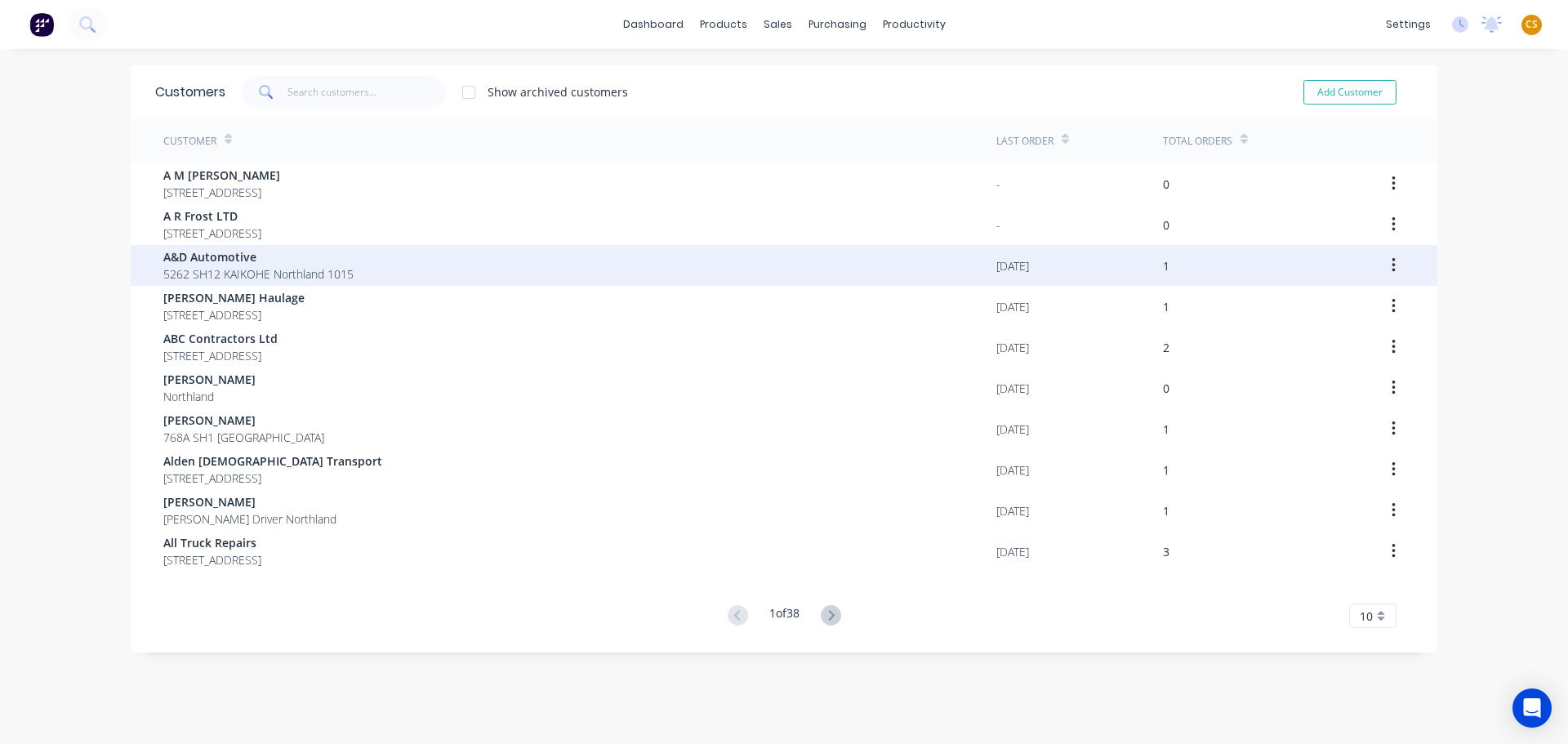
click at [376, 277] on div "A&D Automotive 5262 SH12 KAIKOHE Northland 1015" at bounding box center [580, 266] width 833 height 41
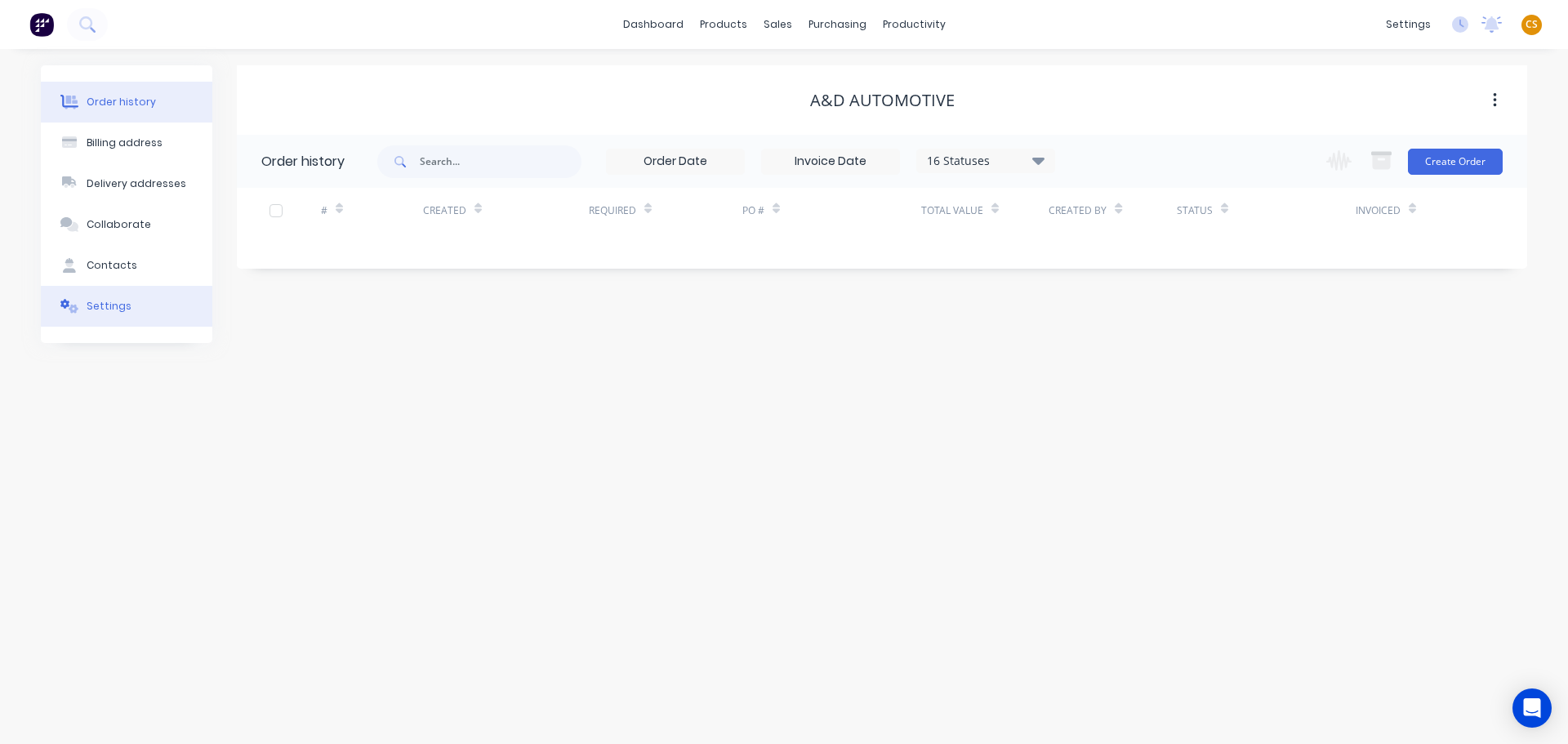
click at [136, 311] on button "Settings" at bounding box center [127, 307] width 172 height 41
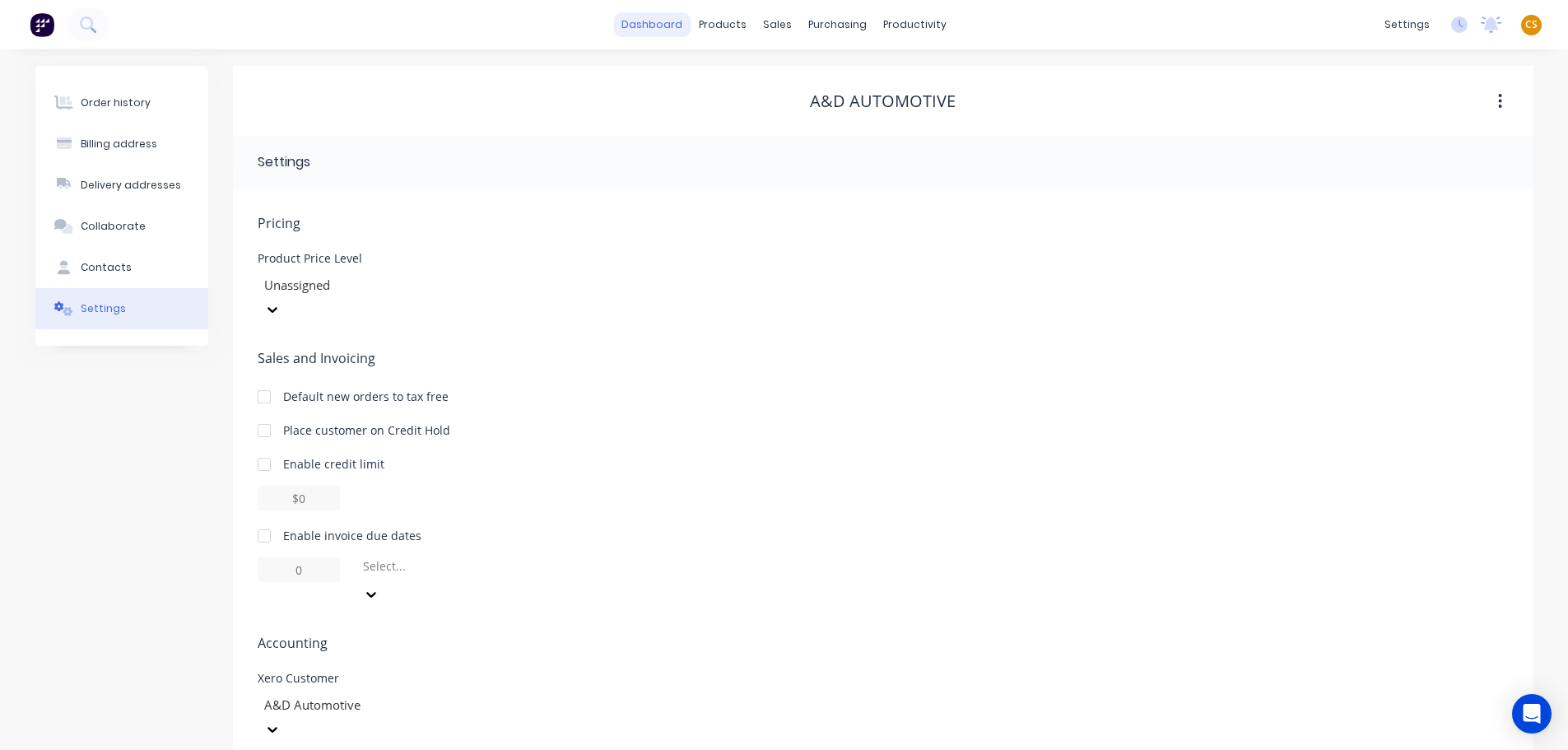
click at [640, 23] on link "dashboard" at bounding box center [652, 24] width 77 height 24
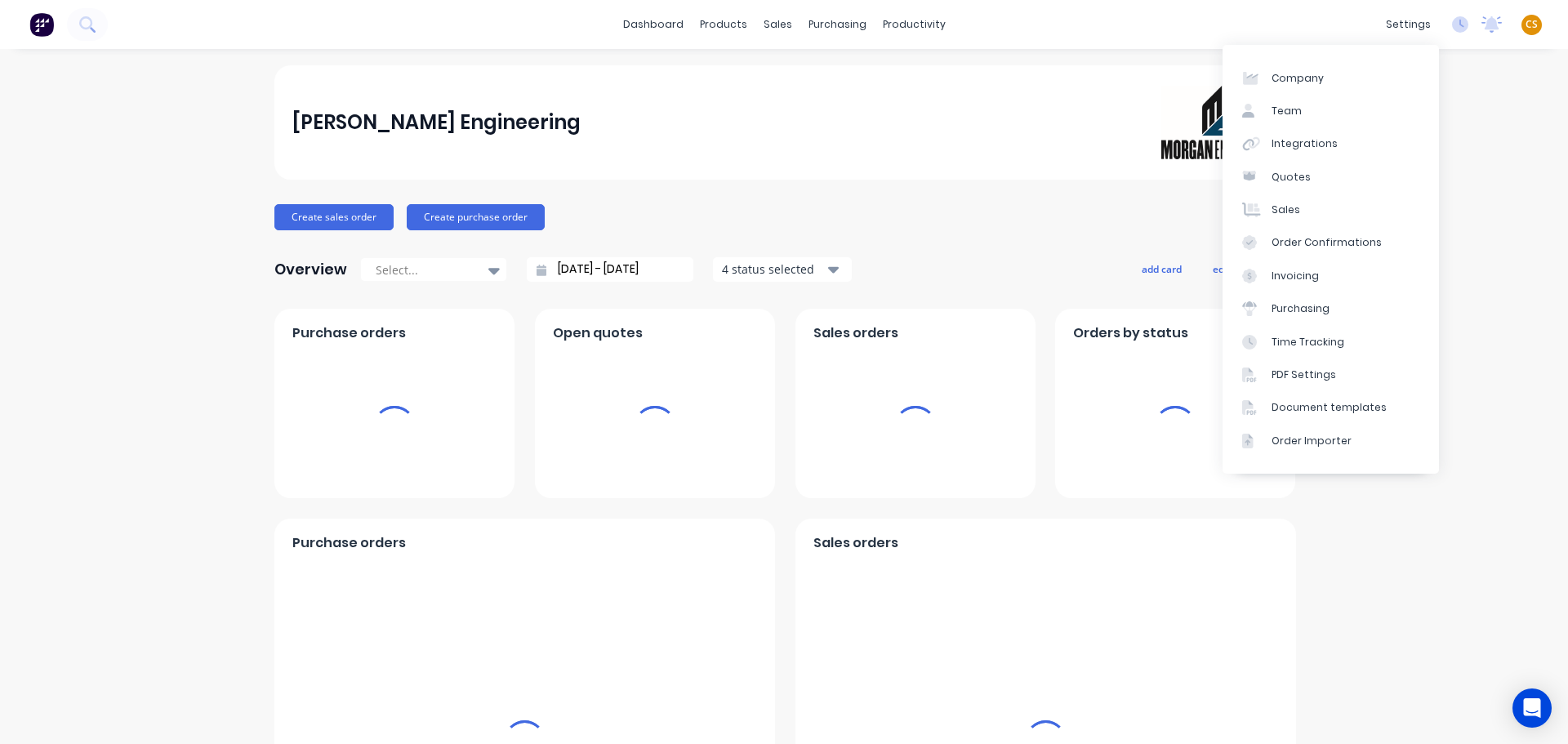
click at [1526, 25] on span "CS" at bounding box center [1532, 24] width 12 height 15
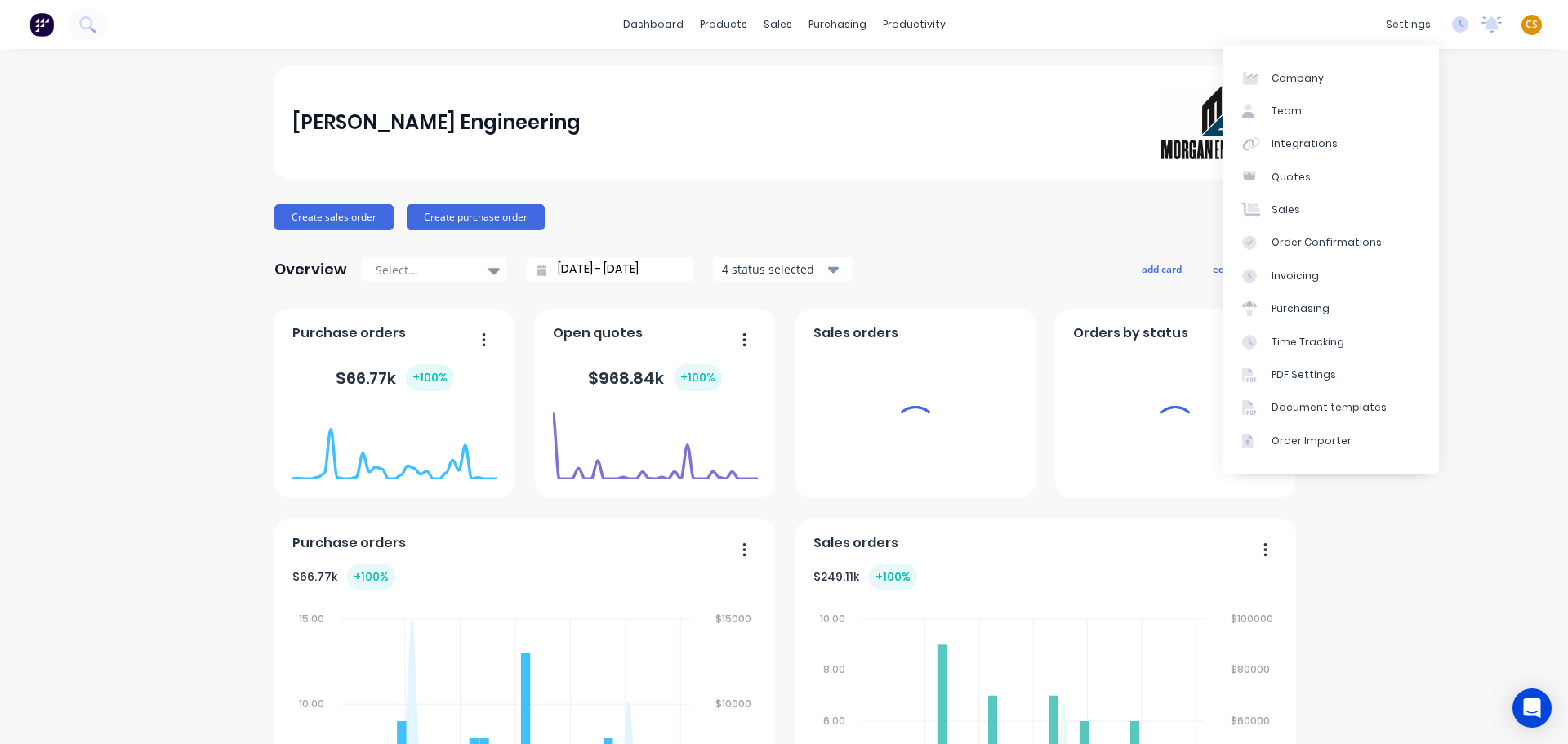
click at [1038, 18] on div "dashboard products sales purchasing productivity dashboard products Product Cat…" at bounding box center [784, 24] width 1568 height 49
click at [1402, 23] on div "settings" at bounding box center [1409, 24] width 62 height 24
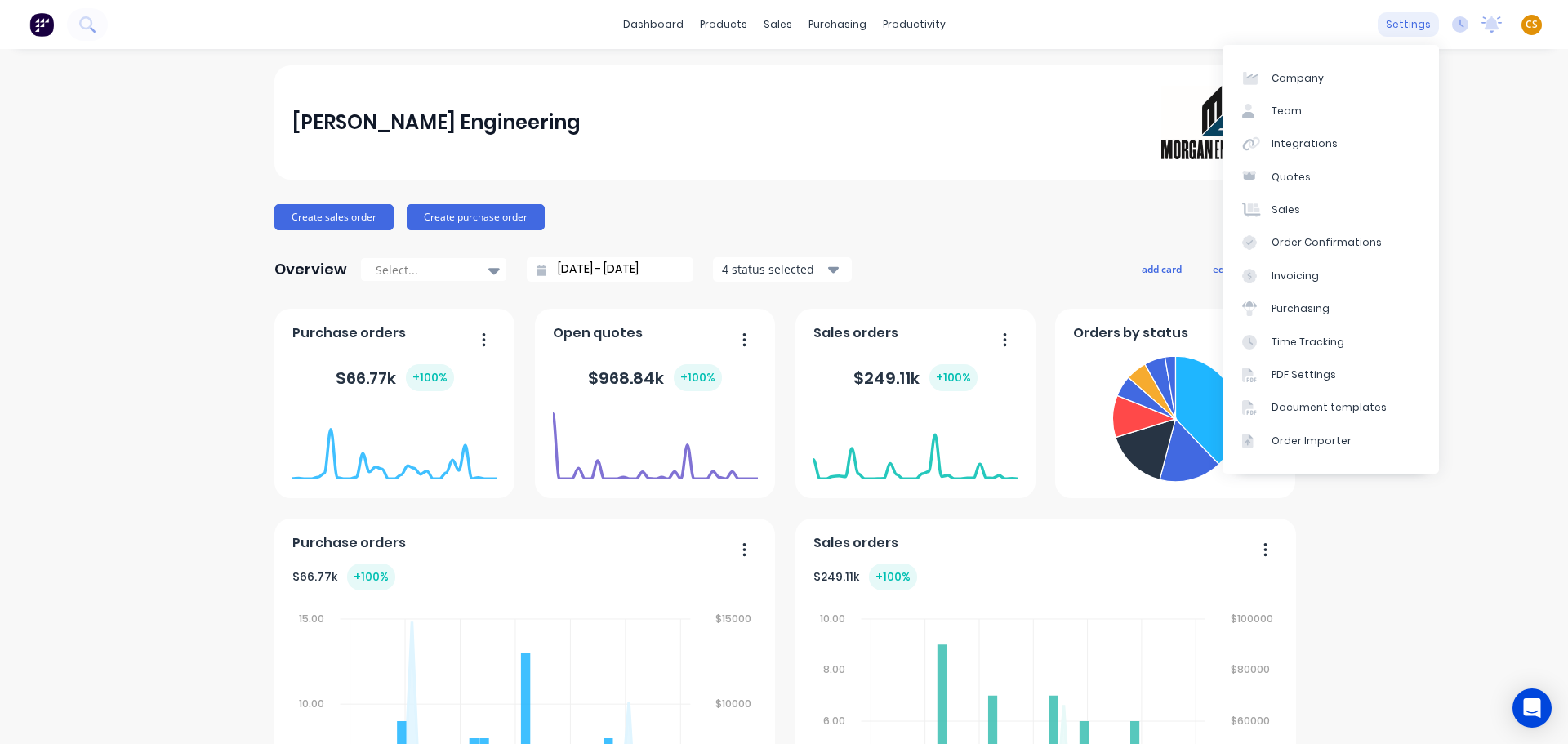
click at [1400, 24] on div "settings" at bounding box center [1409, 24] width 62 height 24
click at [1166, 23] on div "dashboard products sales purchasing productivity dashboard products Product Cat…" at bounding box center [784, 24] width 1568 height 49
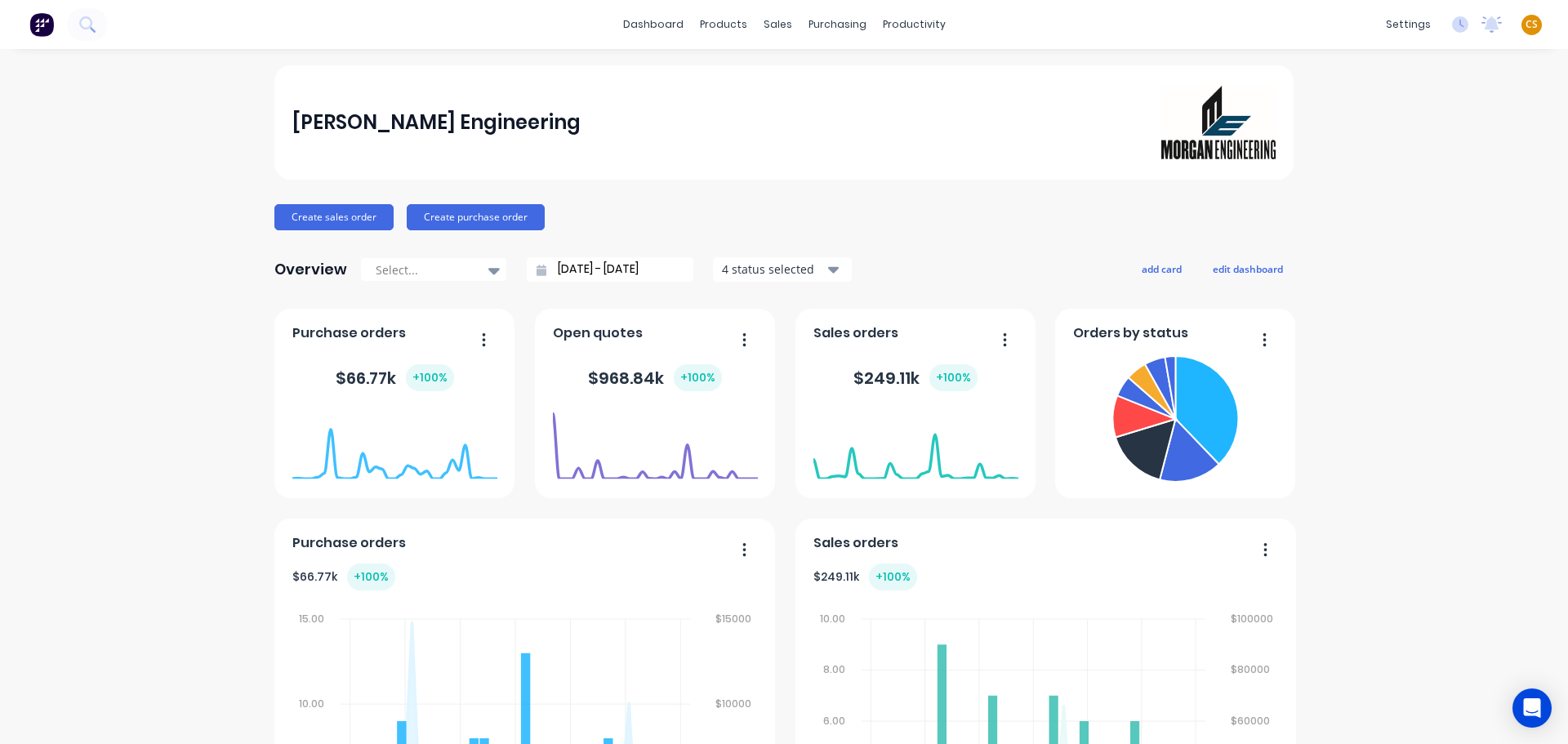
click at [1526, 23] on span "CS" at bounding box center [1532, 24] width 12 height 15
drag, startPoint x: 1395, startPoint y: 203, endPoint x: 1563, endPoint y: 167, distance: 171.8
click at [1394, 203] on div "Sign out" at bounding box center [1392, 205] width 44 height 15
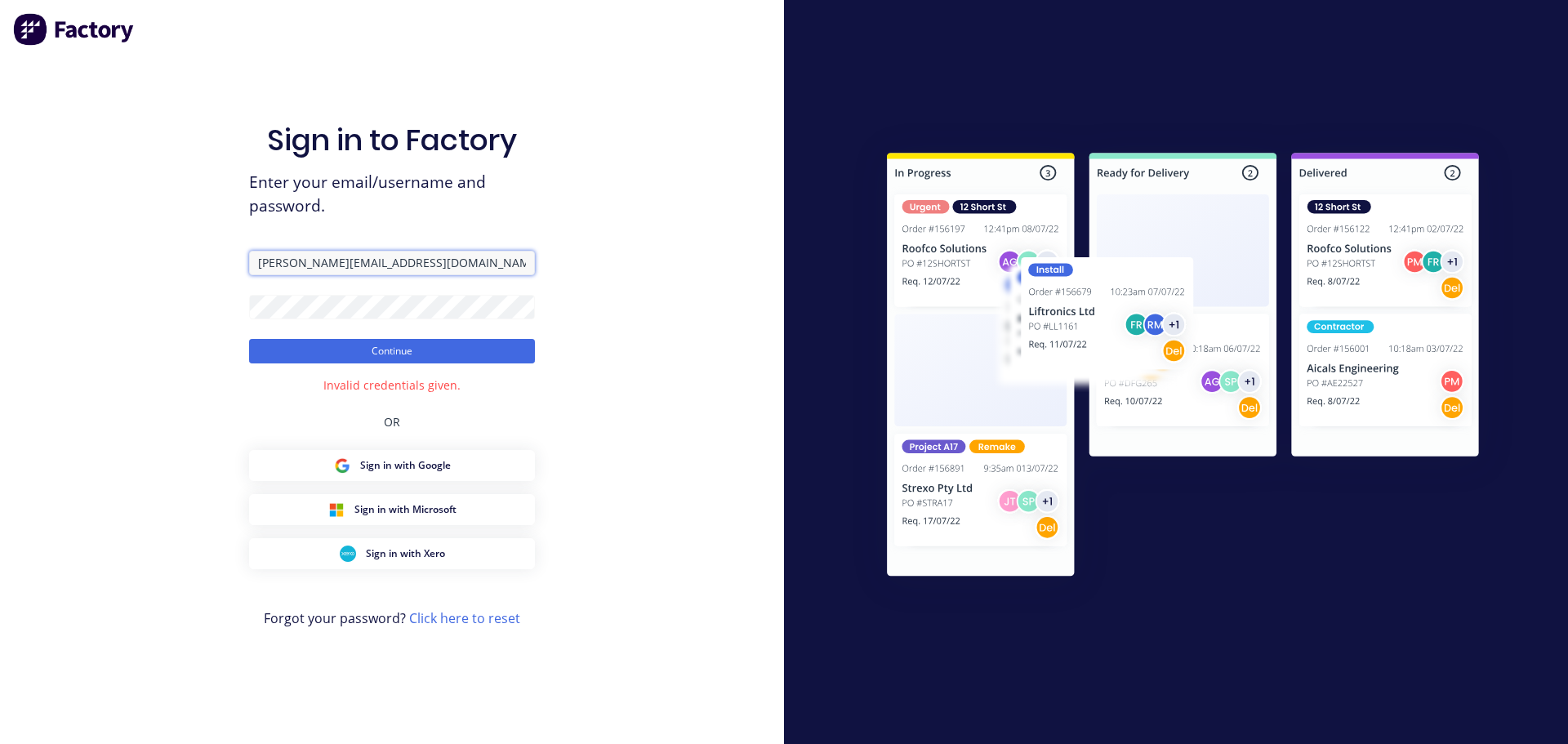
drag, startPoint x: 352, startPoint y: 261, endPoint x: 221, endPoint y: 259, distance: 131.0
click at [221, 259] on div "Sign in to Factory Enter your email/username and password. [PERSON_NAME][EMAIL_…" at bounding box center [392, 372] width 784 height 744
paste input "[PERSON_NAME][EMAIL_ADDRESS][DOMAIN_NAME]"
type input "[PERSON_NAME][EMAIL_ADDRESS][DOMAIN_NAME]"
click at [270, 349] on button "Continue" at bounding box center [392, 351] width 286 height 24
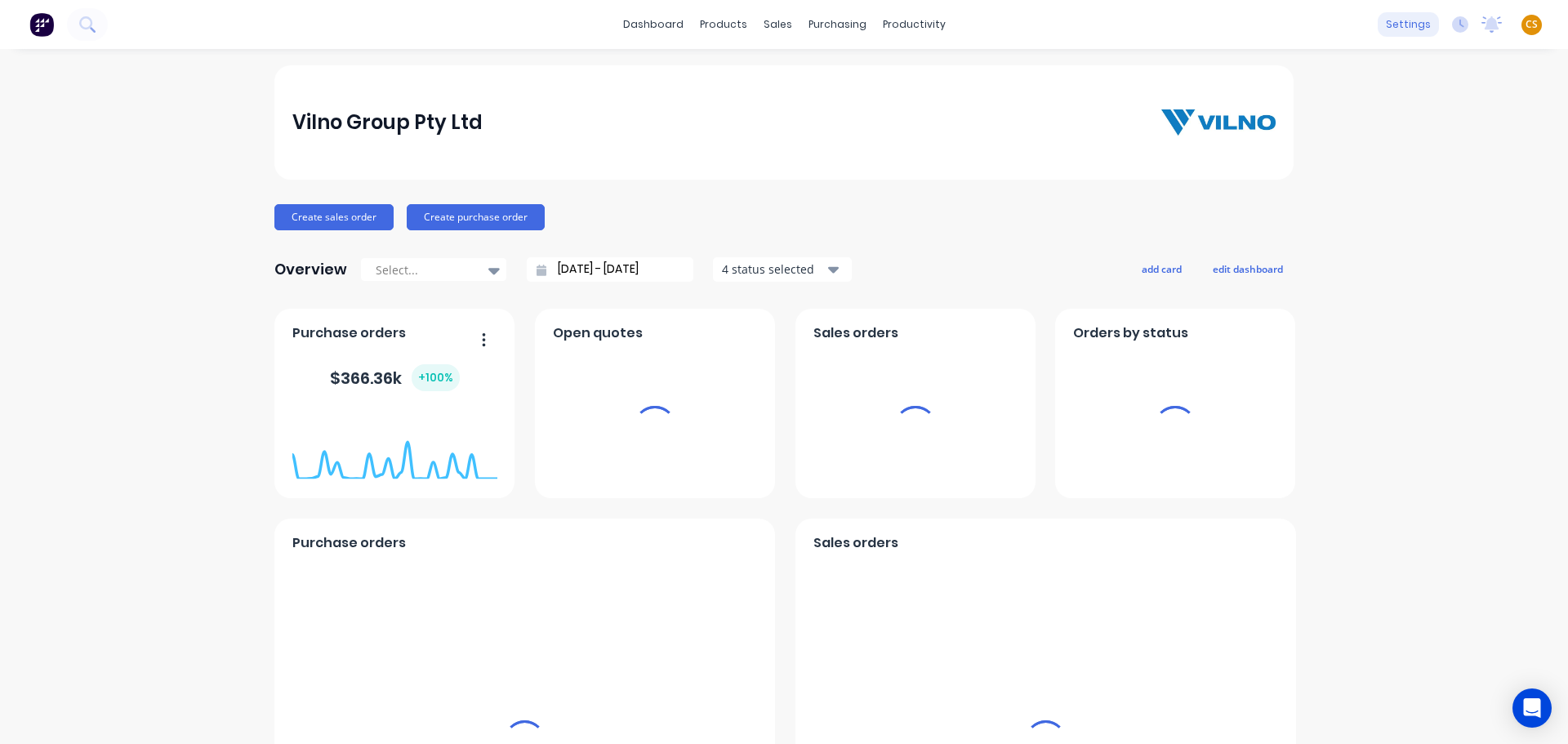
click at [1402, 23] on div "settings" at bounding box center [1409, 24] width 62 height 24
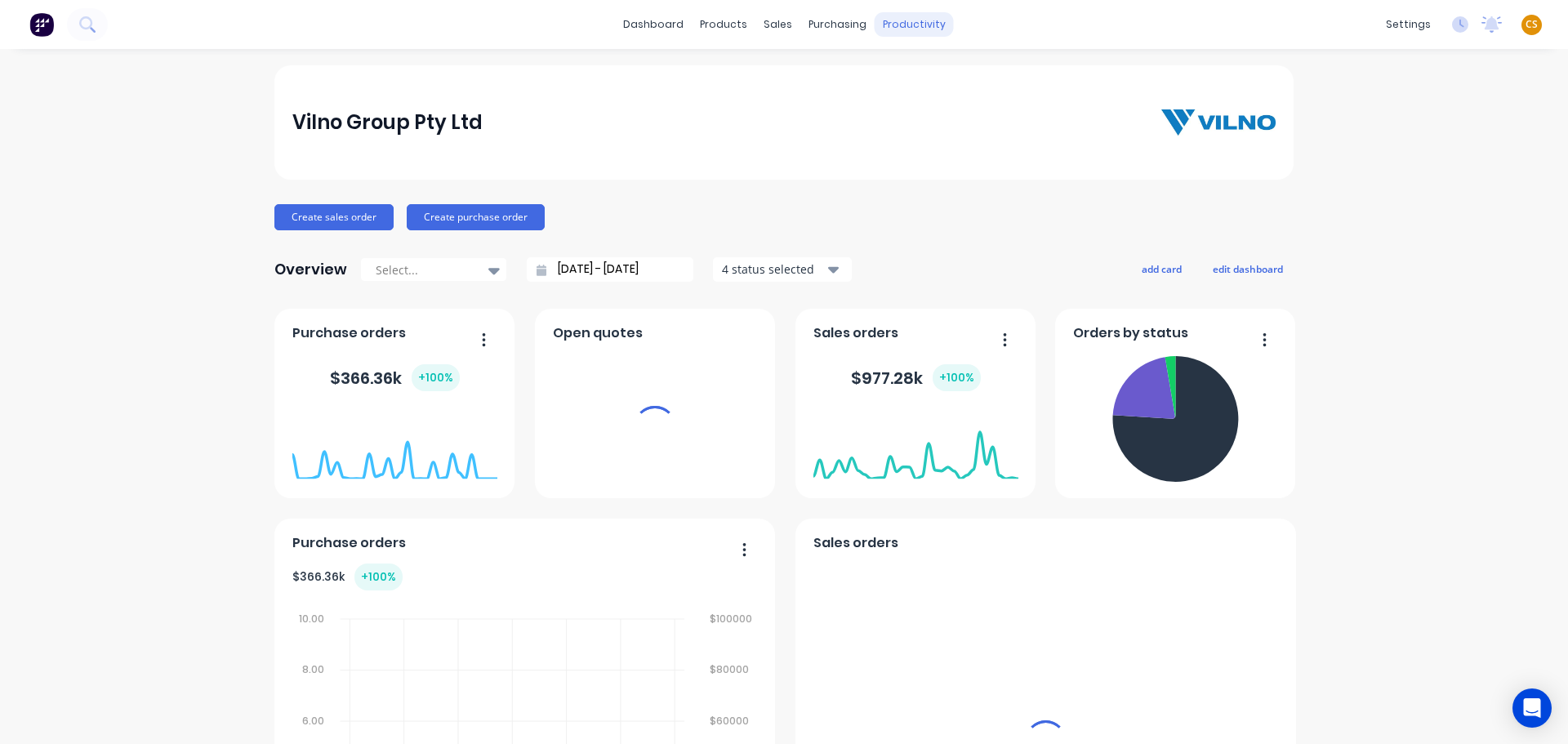
click at [903, 22] on div "productivity" at bounding box center [914, 24] width 79 height 24
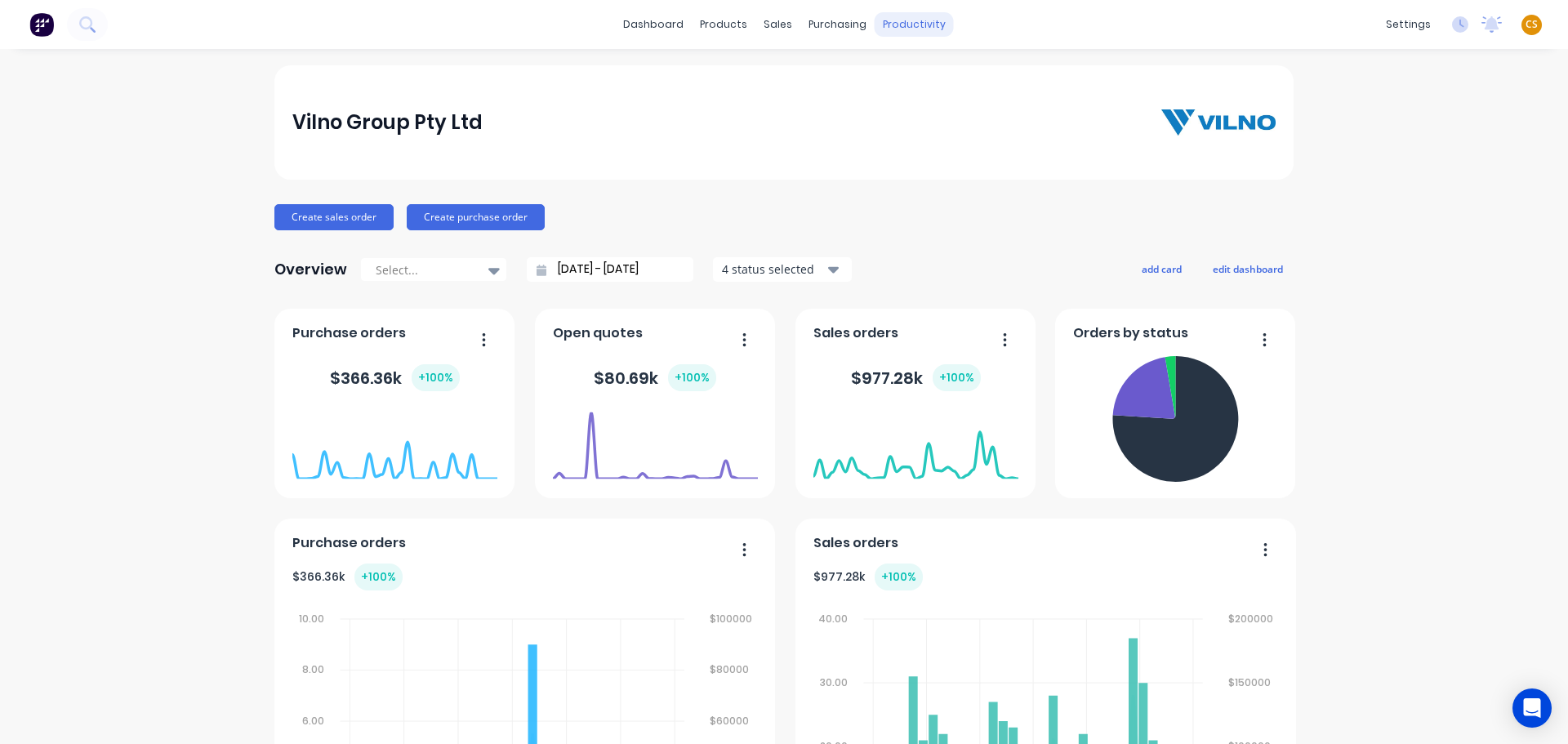
click at [903, 22] on div "productivity" at bounding box center [914, 24] width 79 height 24
click at [962, 147] on div "Delivery Scheduling" at bounding box center [964, 144] width 103 height 15
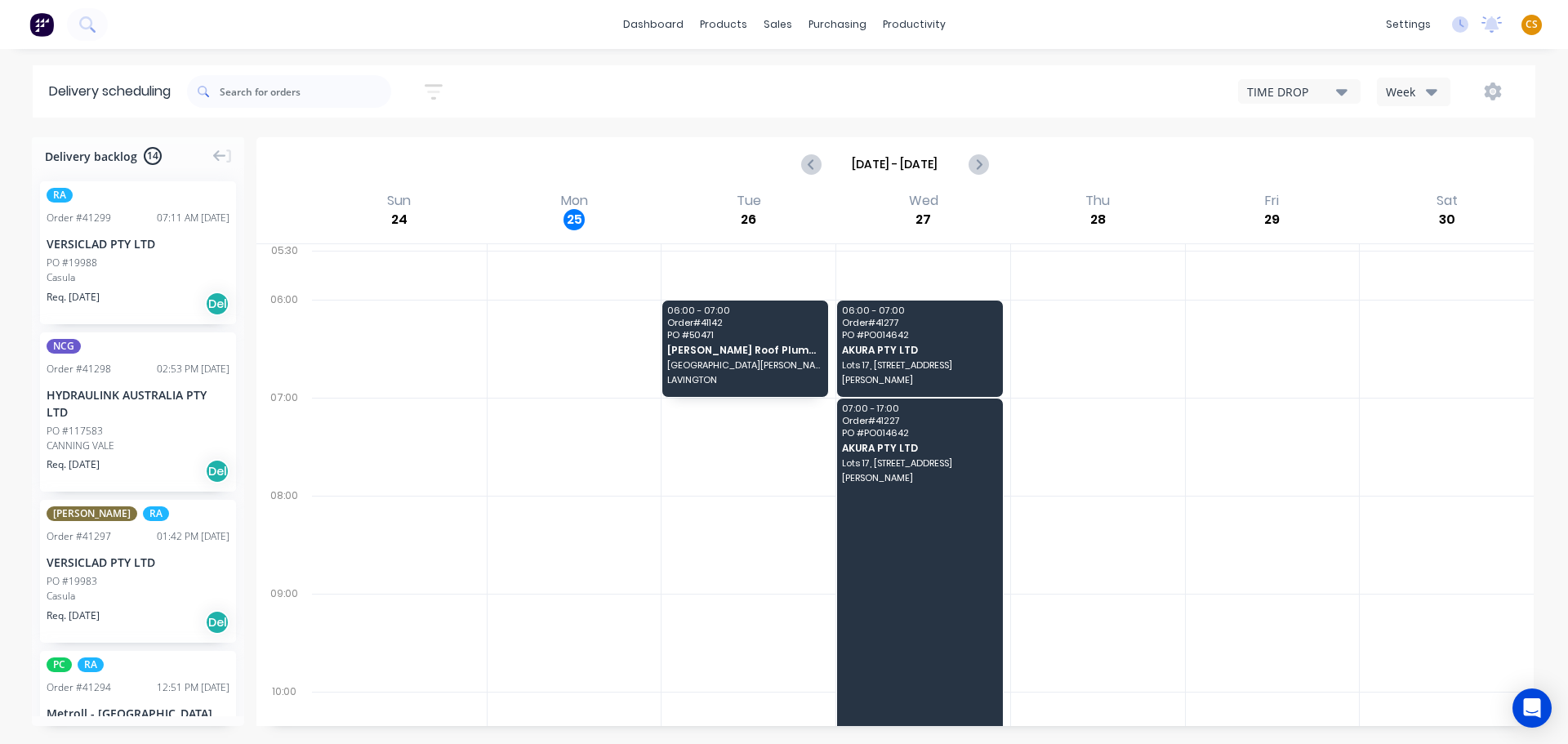
click at [1348, 95] on button "TIME DROP" at bounding box center [1299, 91] width 122 height 24
